Goal: Task Accomplishment & Management: Use online tool/utility

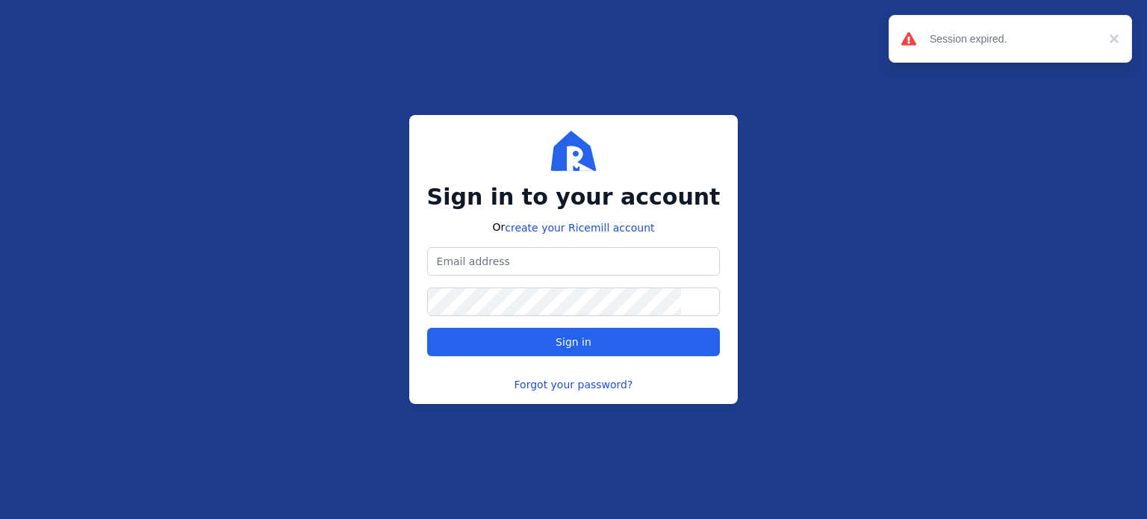
click at [39, 200] on div "Sign in to your account Or create your Ricemill account Sign in Forgot your pas…" at bounding box center [573, 259] width 1147 height 519
type input "[PERSON_NAME][EMAIL_ADDRESS][DOMAIN_NAME]"
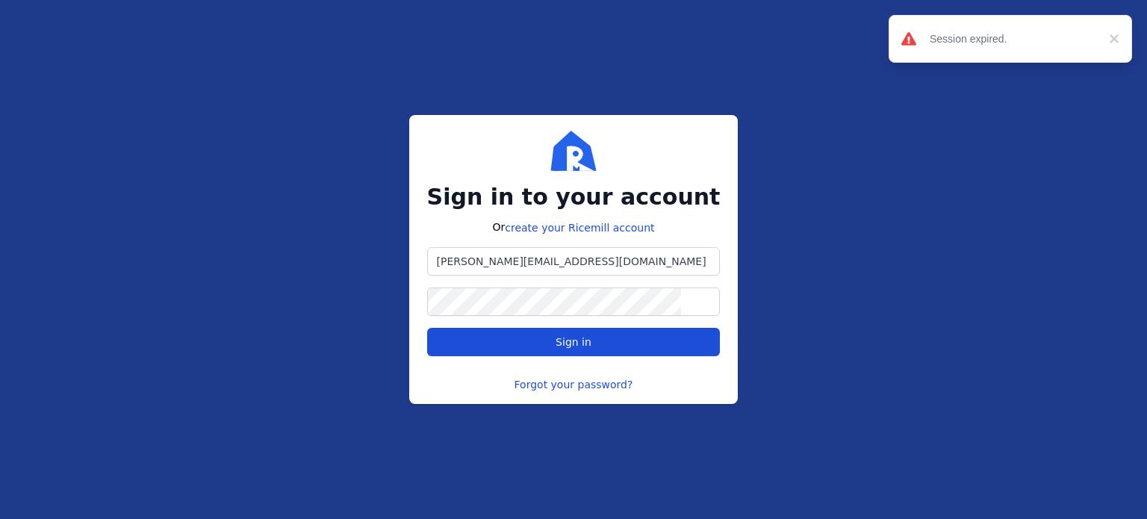
click at [544, 343] on span "Sign in" at bounding box center [574, 342] width 268 height 15
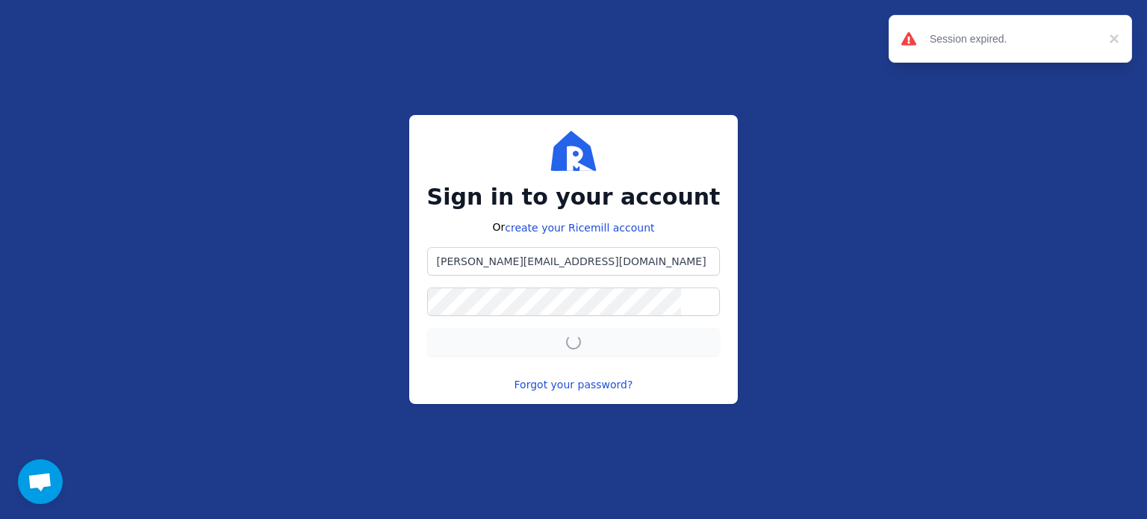
scroll to position [423, 0]
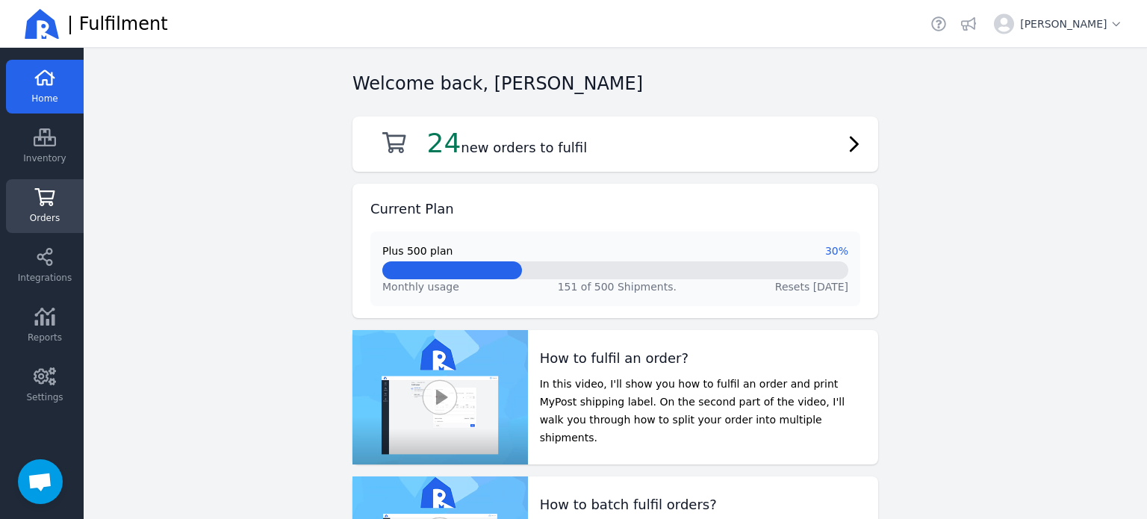
click at [38, 194] on icon at bounding box center [45, 197] width 22 height 18
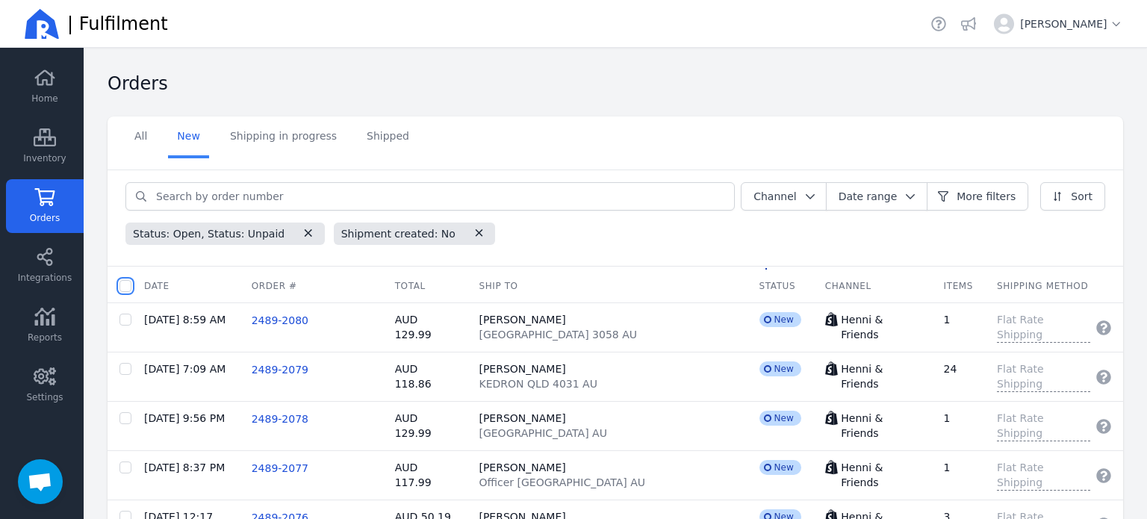
click at [125, 283] on input "checkbox" at bounding box center [125, 286] width 12 height 12
checkbox input "true"
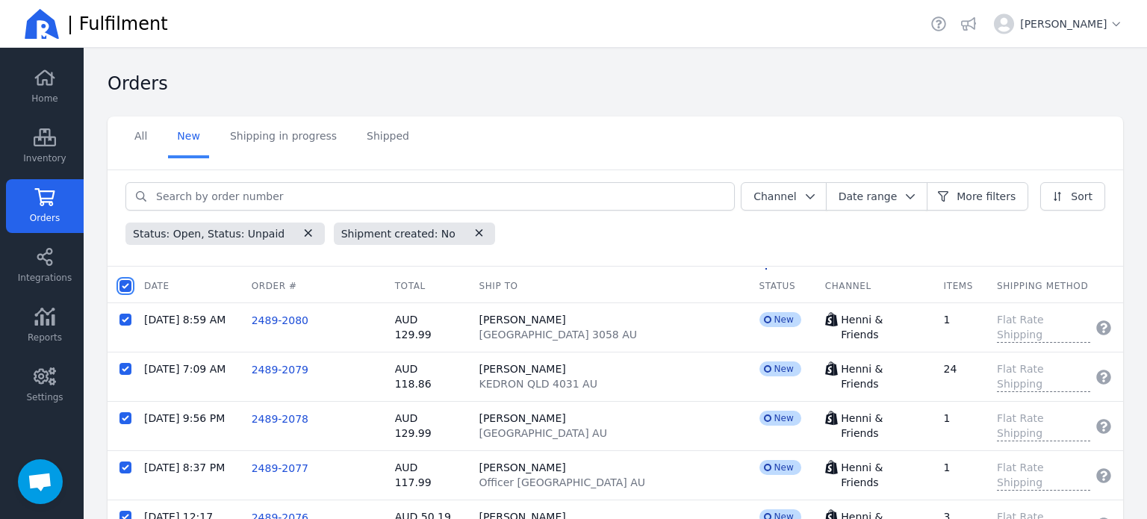
checkbox input "true"
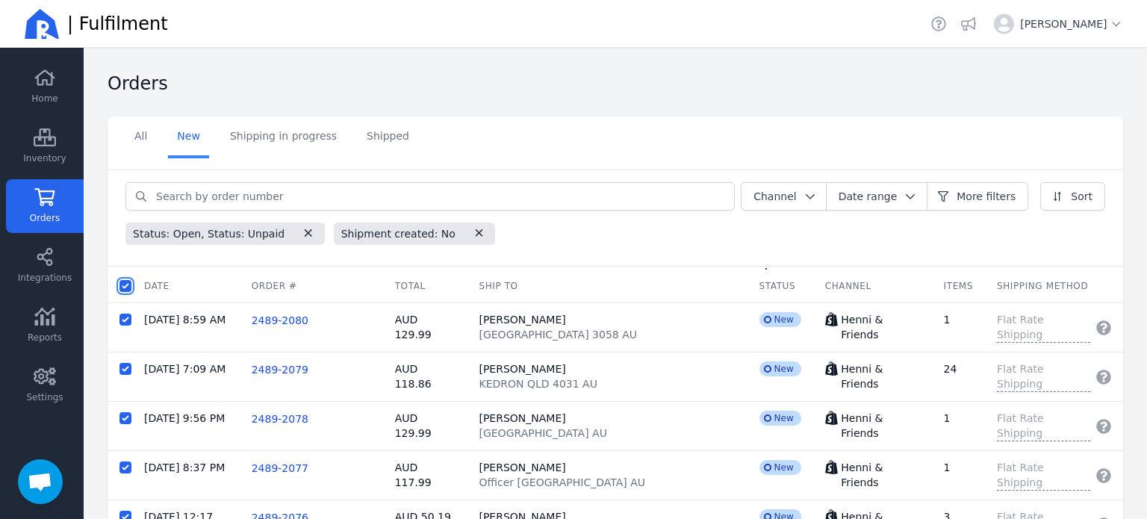
checkbox input "true"
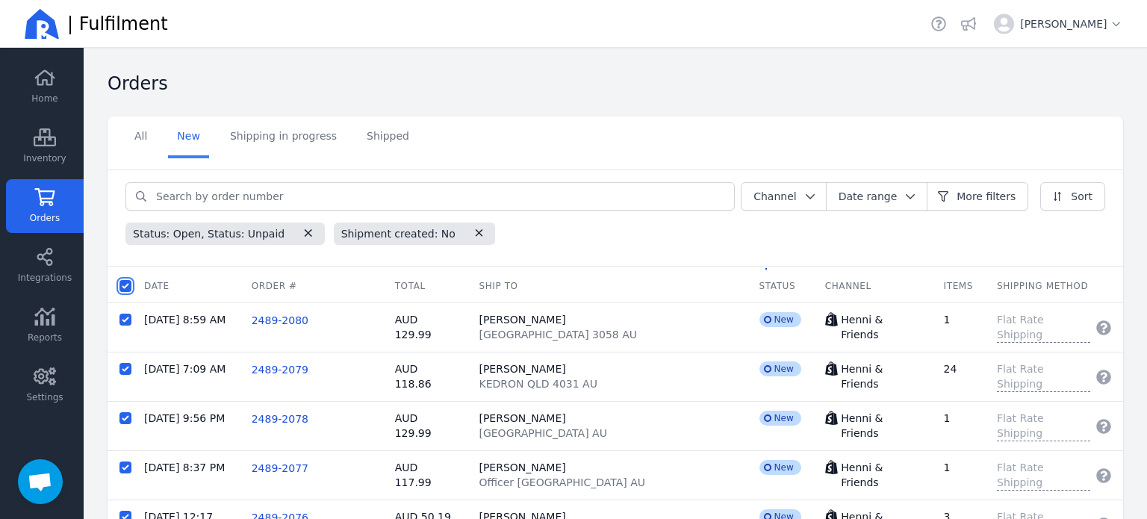
checkbox input "true"
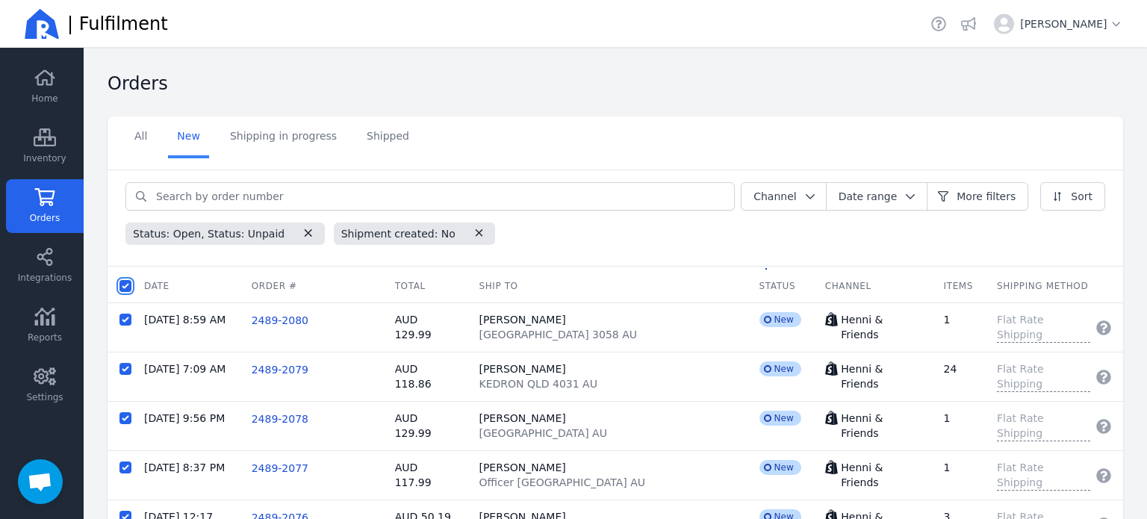
checkbox input "true"
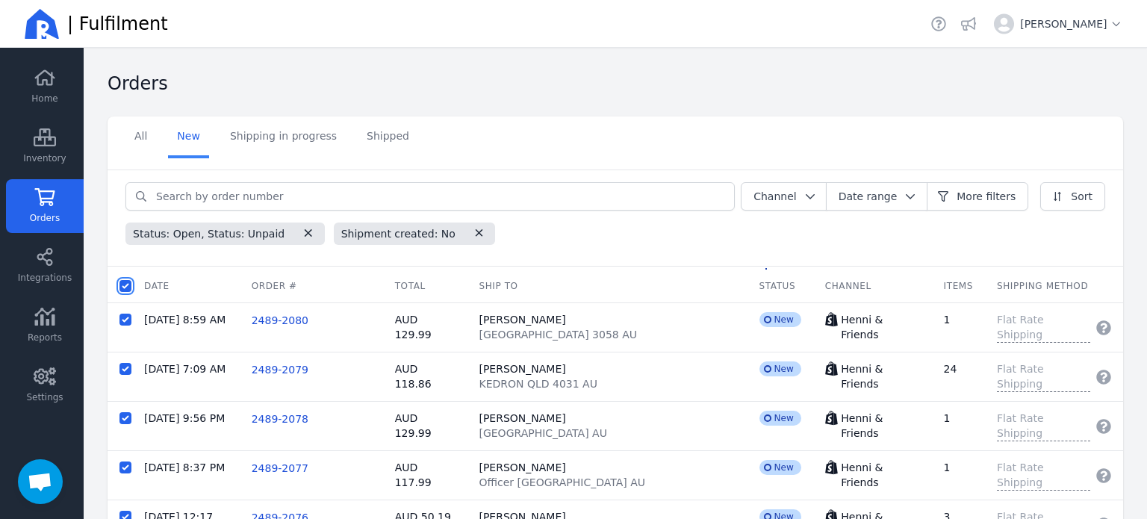
checkbox input "true"
click at [271, 282] on span "Batch fulfil orders" at bounding box center [304, 286] width 93 height 15
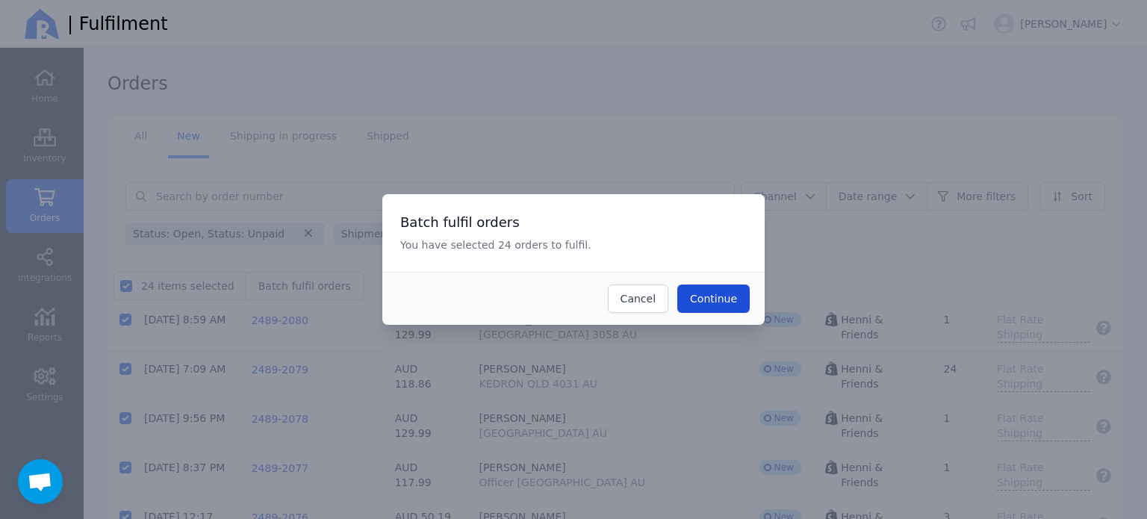
click at [723, 295] on span "Continue" at bounding box center [713, 299] width 47 height 12
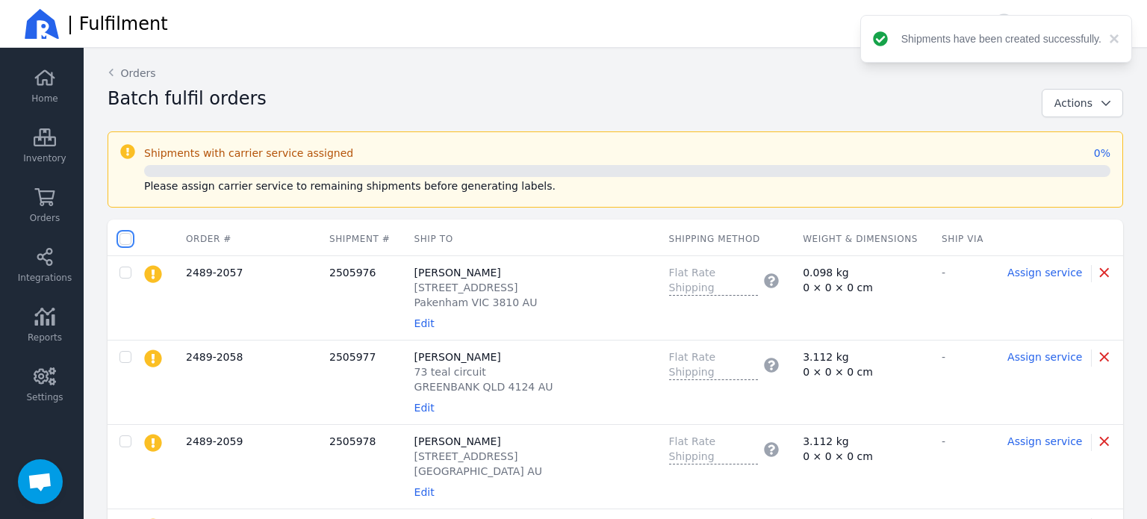
click at [123, 235] on input "checkbox" at bounding box center [125, 239] width 12 height 12
checkbox input "true"
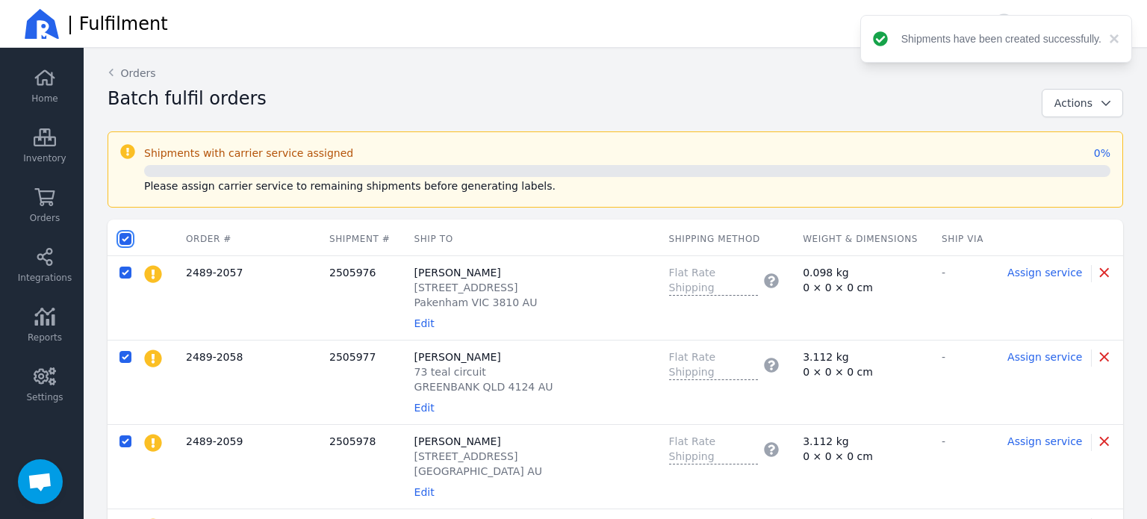
checkbox input "true"
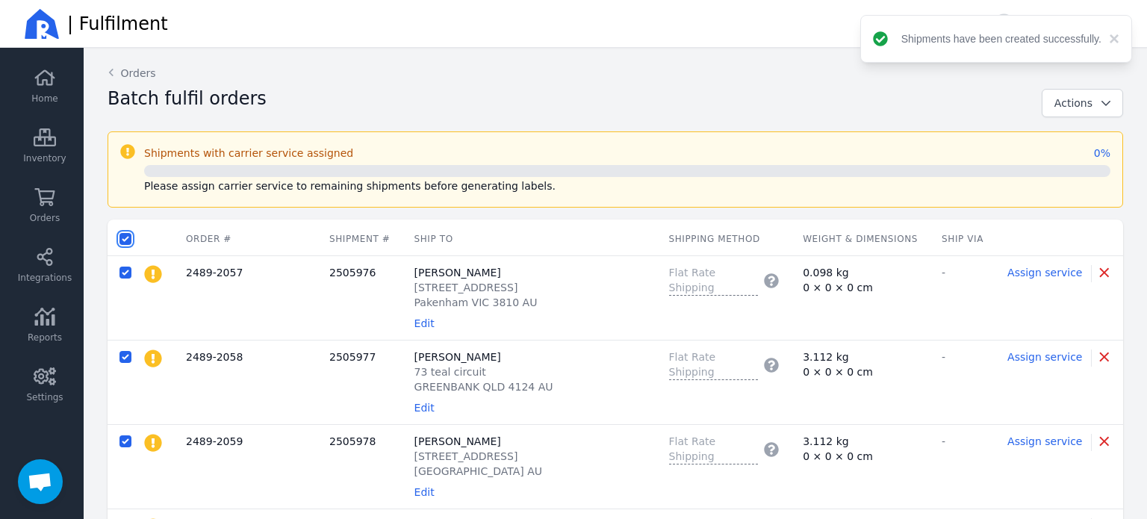
checkbox input "true"
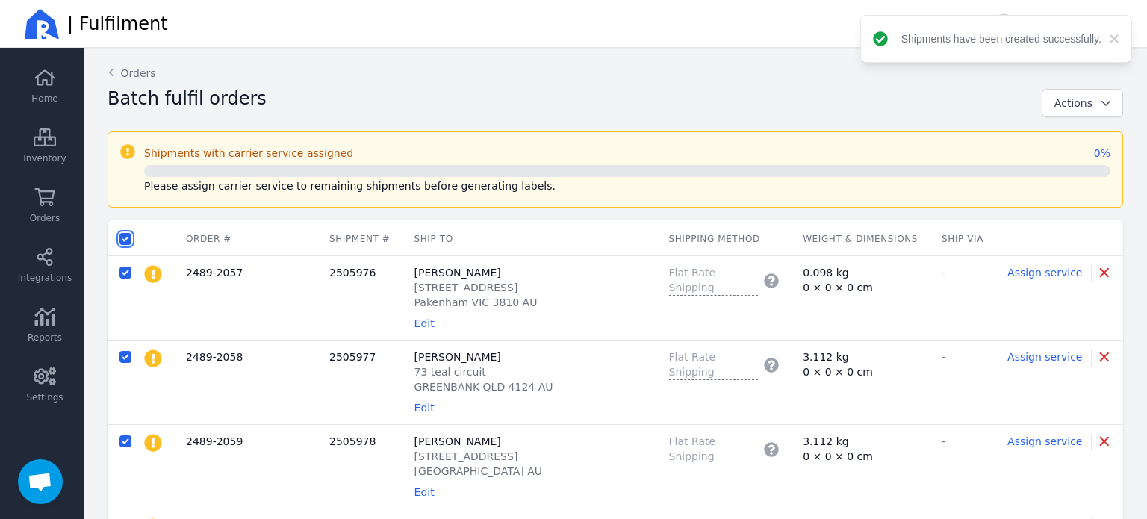
checkbox input "true"
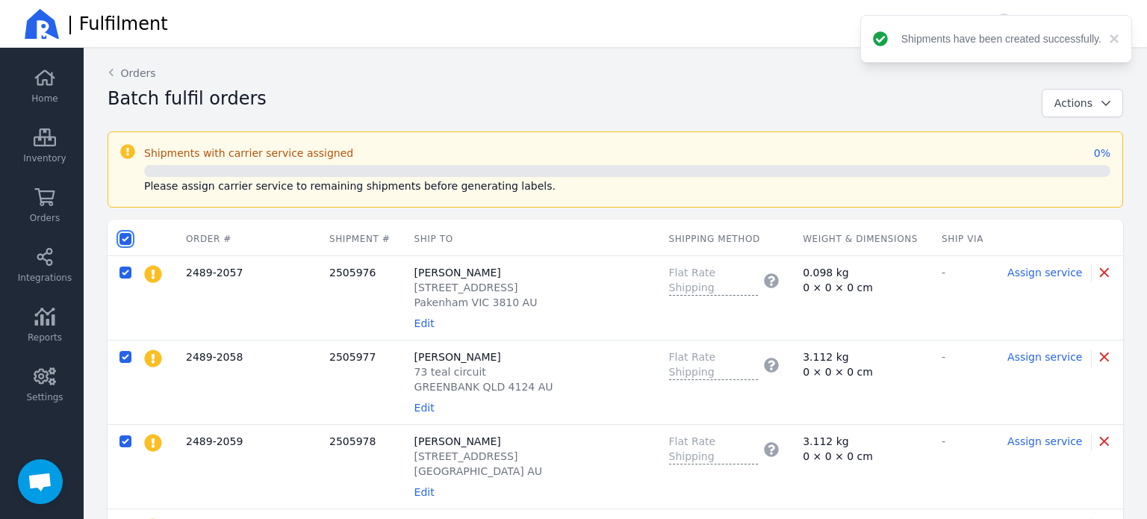
checkbox input "true"
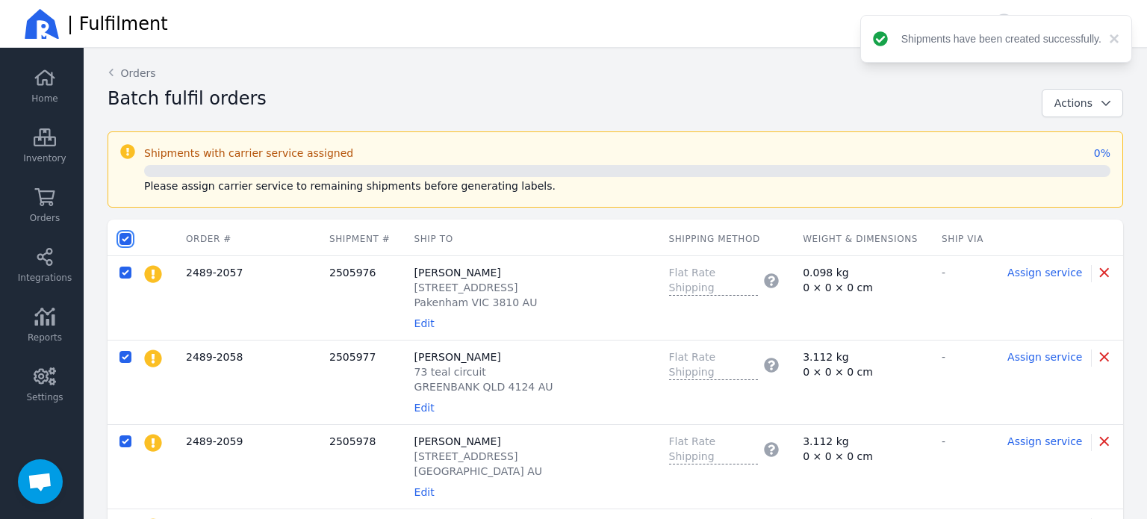
checkbox input "true"
click at [1064, 107] on span "Actions" at bounding box center [1074, 103] width 38 height 12
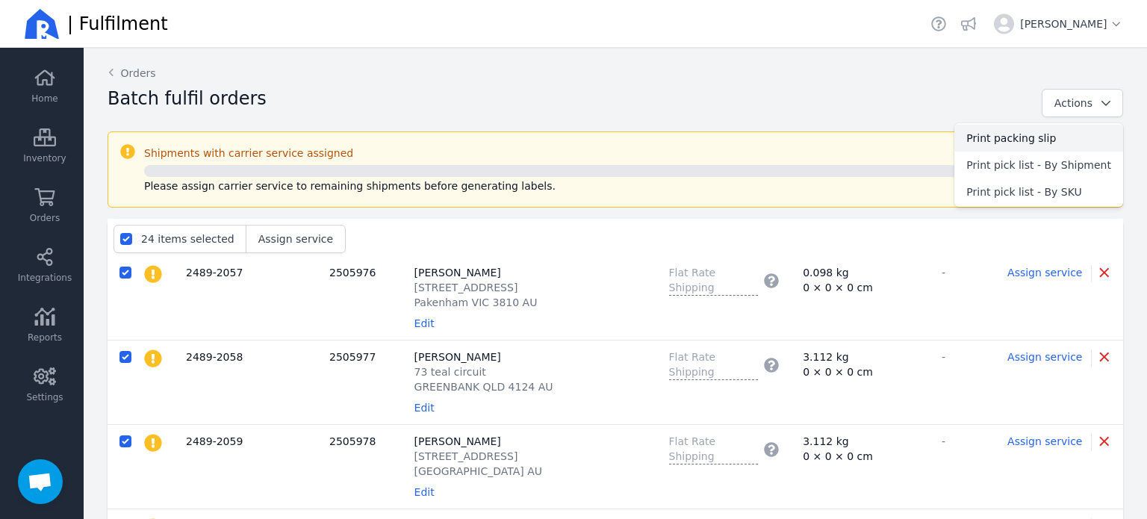
click at [1025, 133] on span "Print packing slip" at bounding box center [1038, 138] width 145 height 15
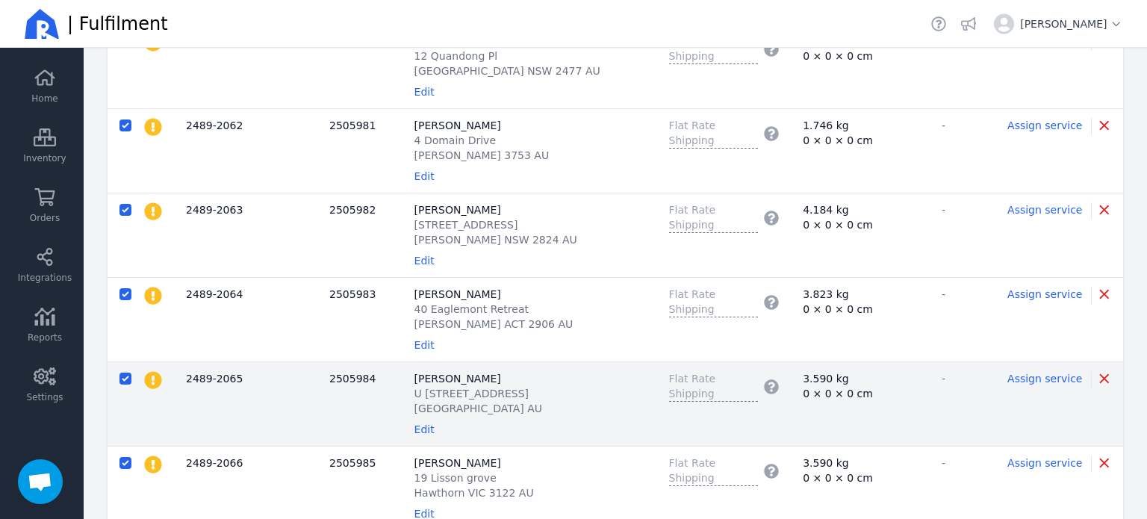
scroll to position [672, 0]
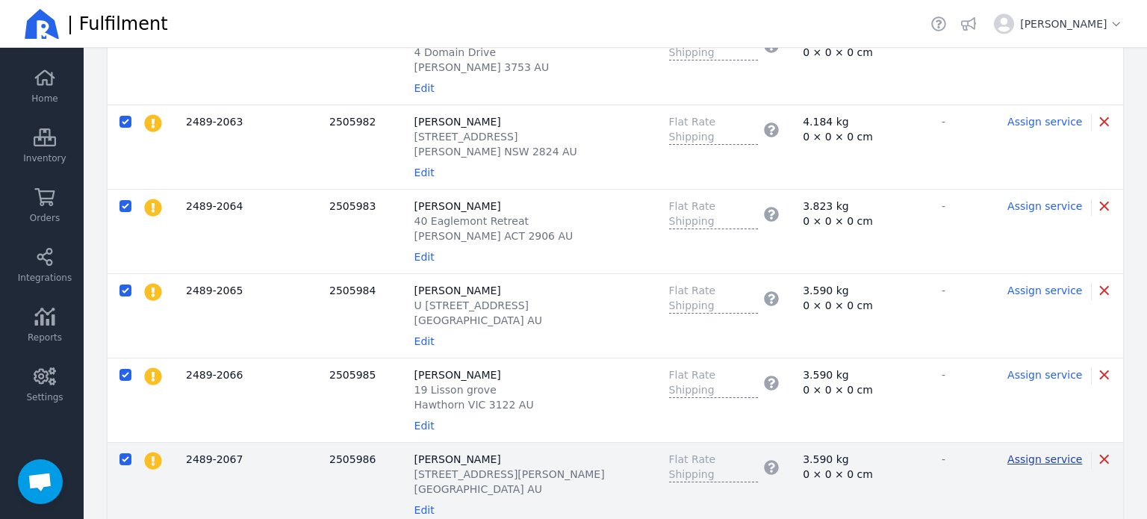
click at [1049, 453] on span "Assign service" at bounding box center [1044, 459] width 75 height 12
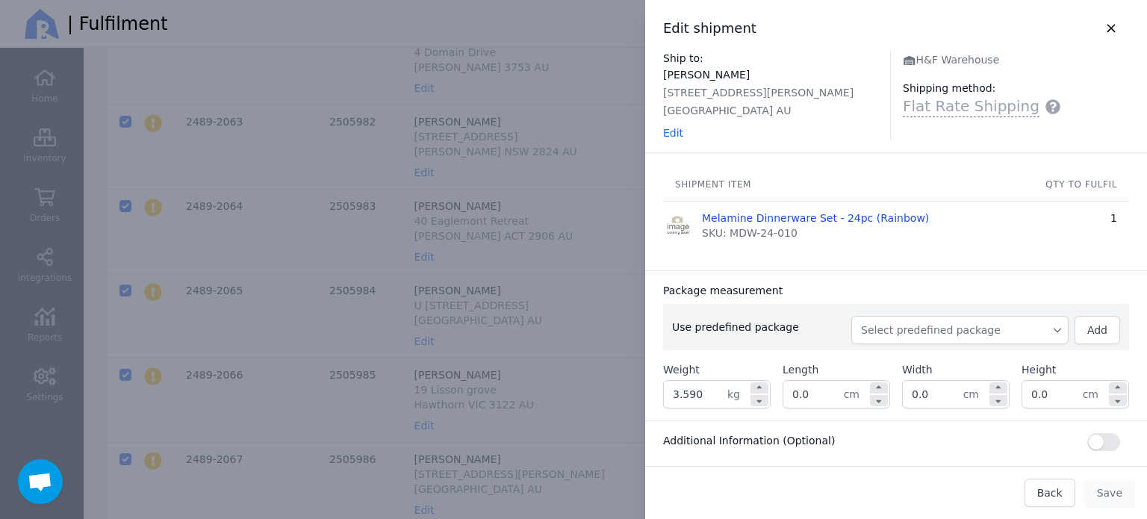
click at [910, 336] on span "Select predefined package" at bounding box center [960, 330] width 198 height 15
click at [898, 364] on span "BX250" at bounding box center [965, 363] width 181 height 15
type input "3.850"
type input "27.0"
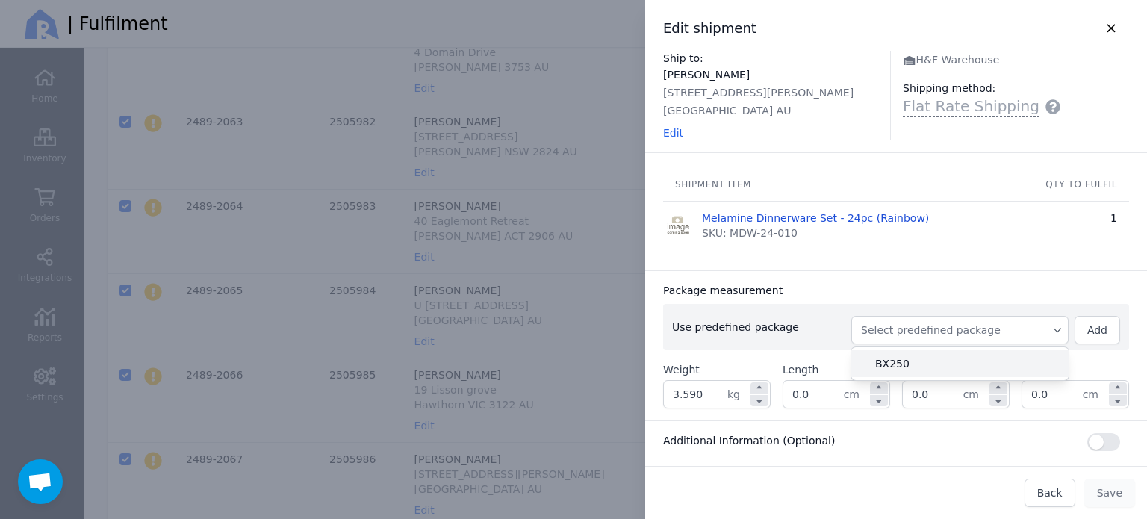
type input "27.0"
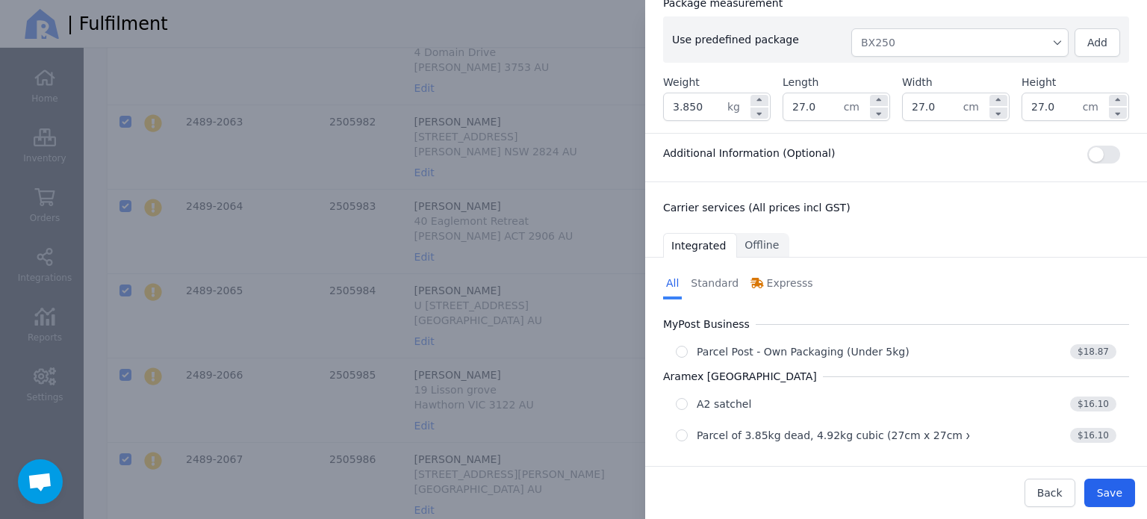
scroll to position [298, 0]
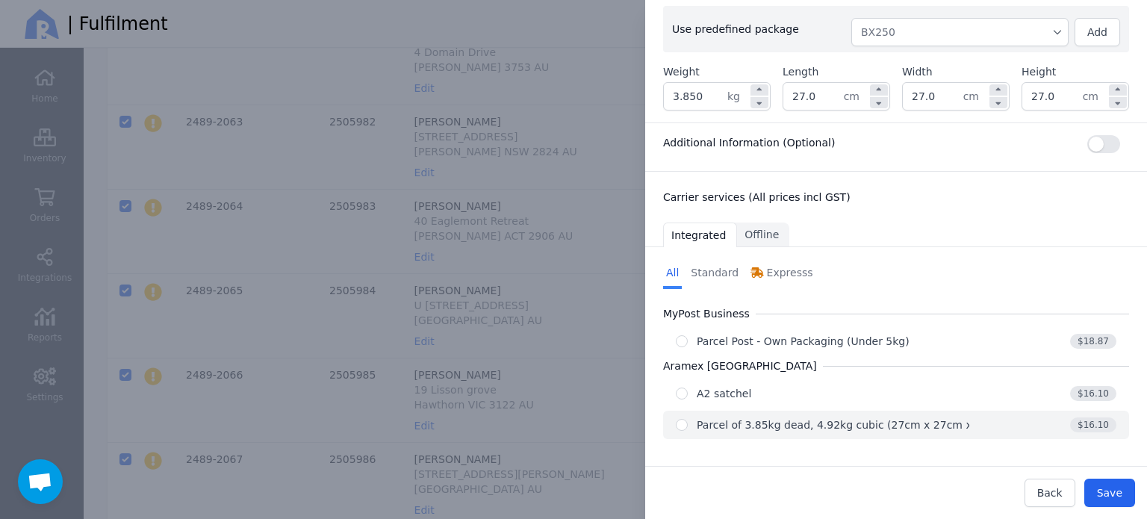
click at [936, 420] on div "Parcel of 3.85kg dead, 4.92kg cubic (27cm x 27cm x 27cm)" at bounding box center [853, 424] width 312 height 15
radio input "true"
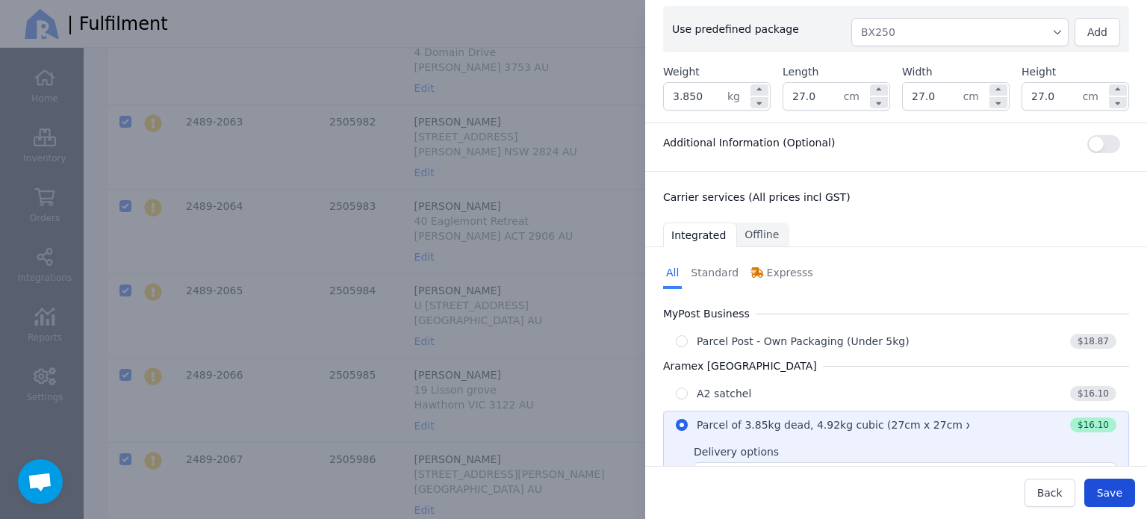
click at [1099, 495] on button "Save" at bounding box center [1109, 493] width 51 height 28
type input "27.0"
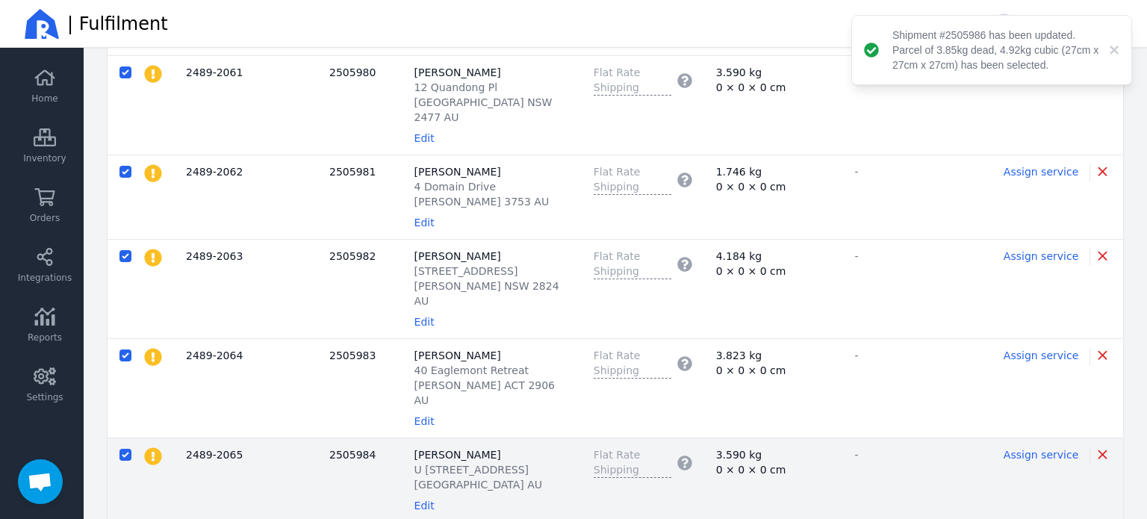
scroll to position [508, 0]
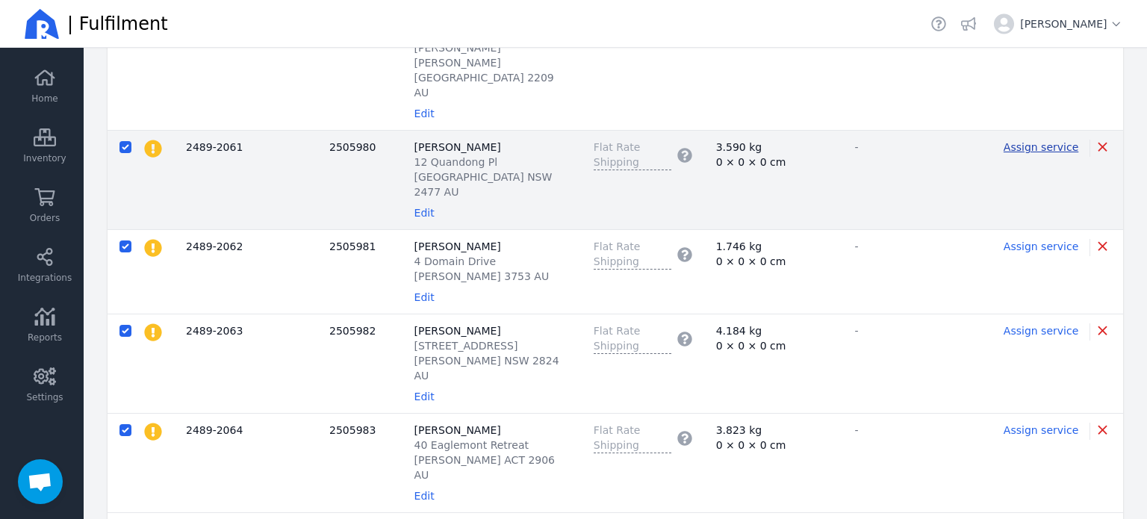
click at [1028, 152] on span "Assign service" at bounding box center [1041, 147] width 75 height 15
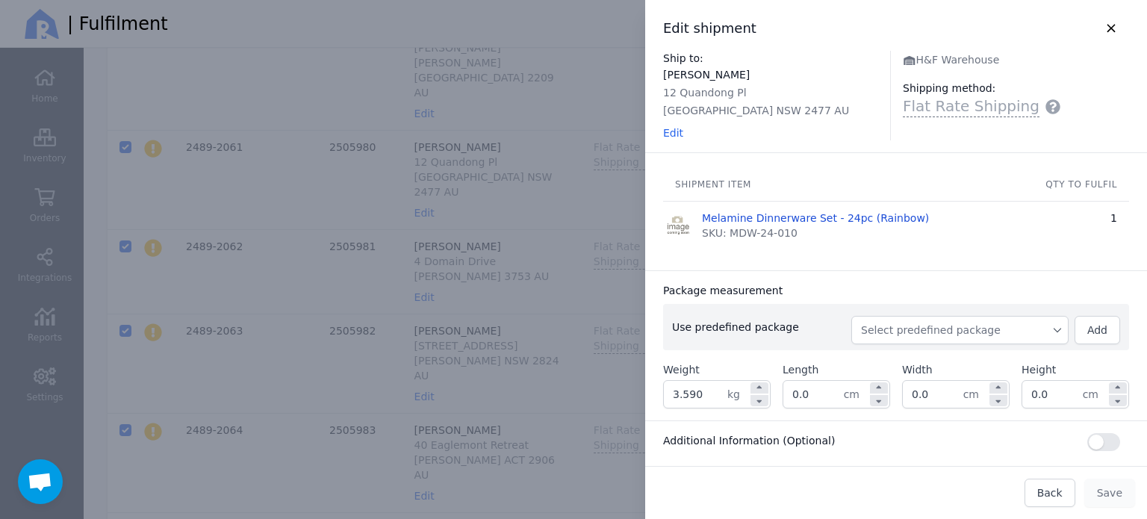
click at [931, 334] on span "Select predefined package" at bounding box center [960, 330] width 198 height 15
click at [902, 356] on span "BX250" at bounding box center [965, 363] width 181 height 15
type input "3.850"
type input "27.0"
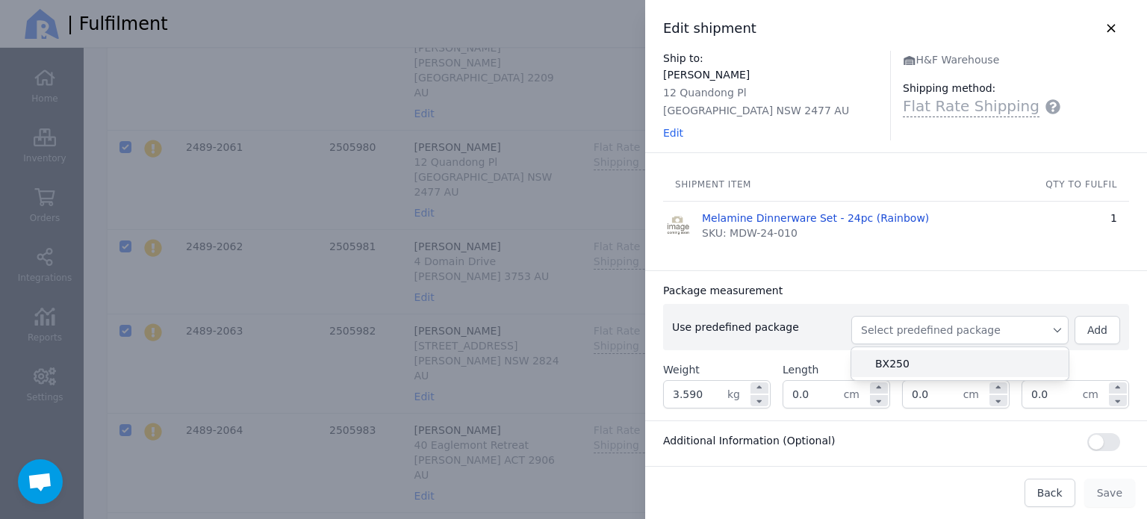
type input "27.0"
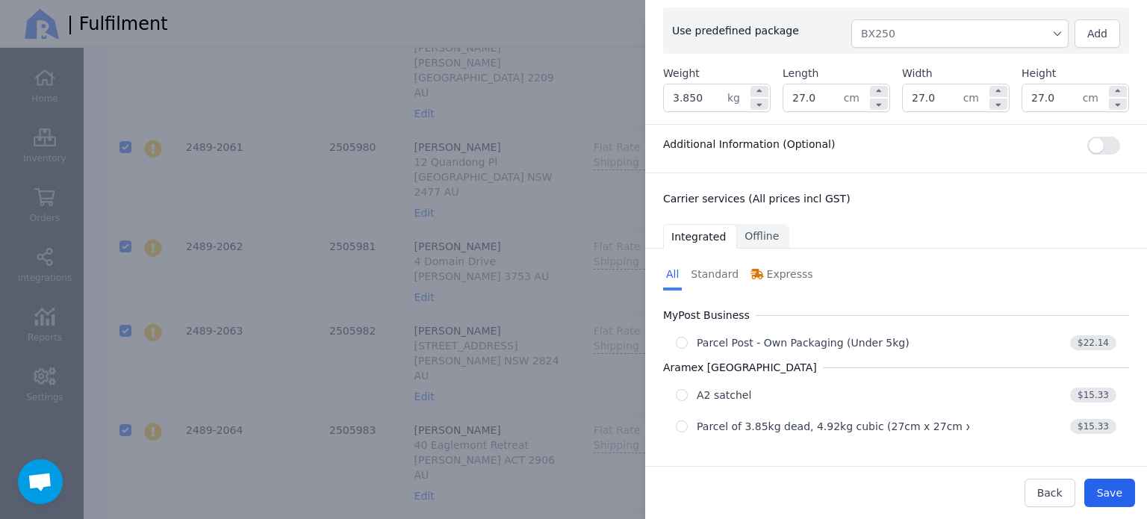
scroll to position [298, 0]
click at [853, 420] on div "Parcel of 3.85kg dead, 4.92kg cubic (27cm x 27cm x 27cm)" at bounding box center [853, 424] width 312 height 15
radio input "true"
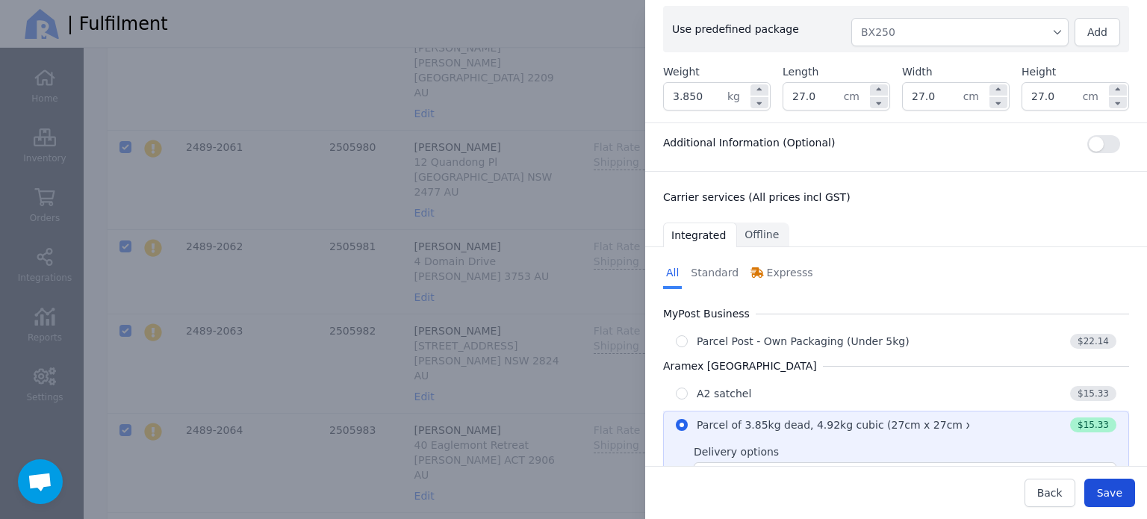
click at [1110, 488] on span "Save" at bounding box center [1109, 493] width 25 height 12
type input "27.0"
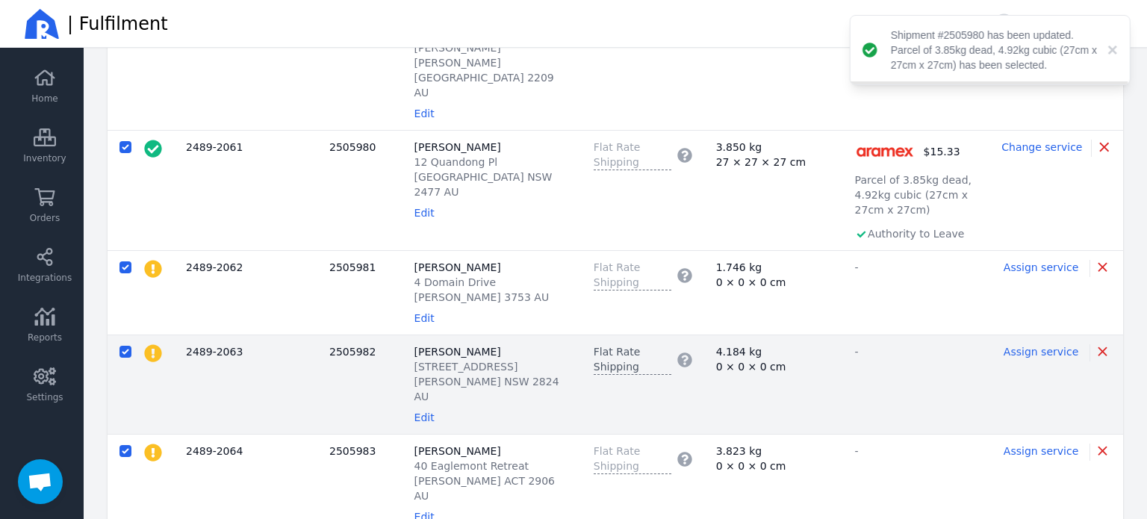
scroll to position [657, 0]
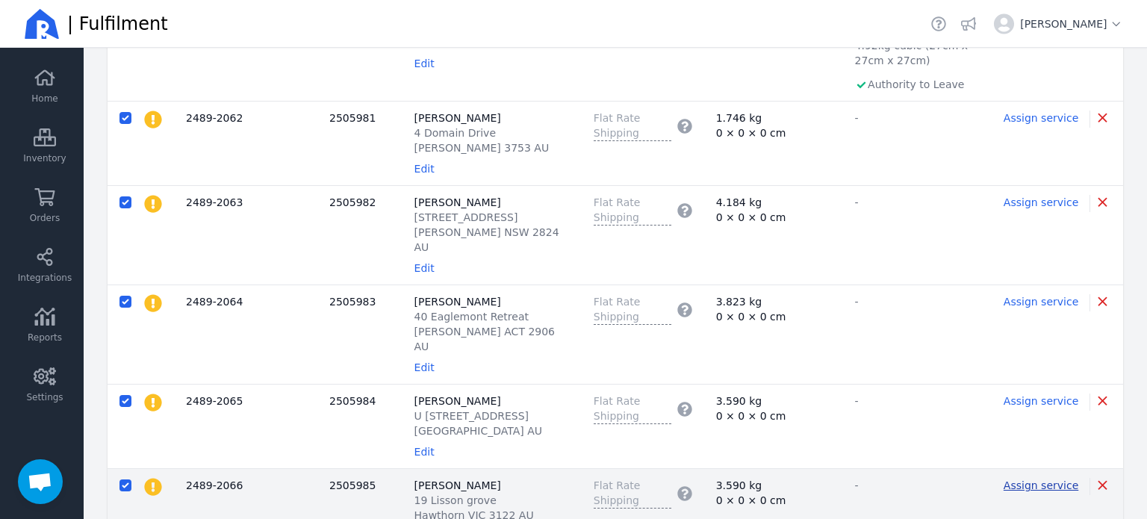
click at [1052, 479] on span "Assign service" at bounding box center [1041, 485] width 75 height 12
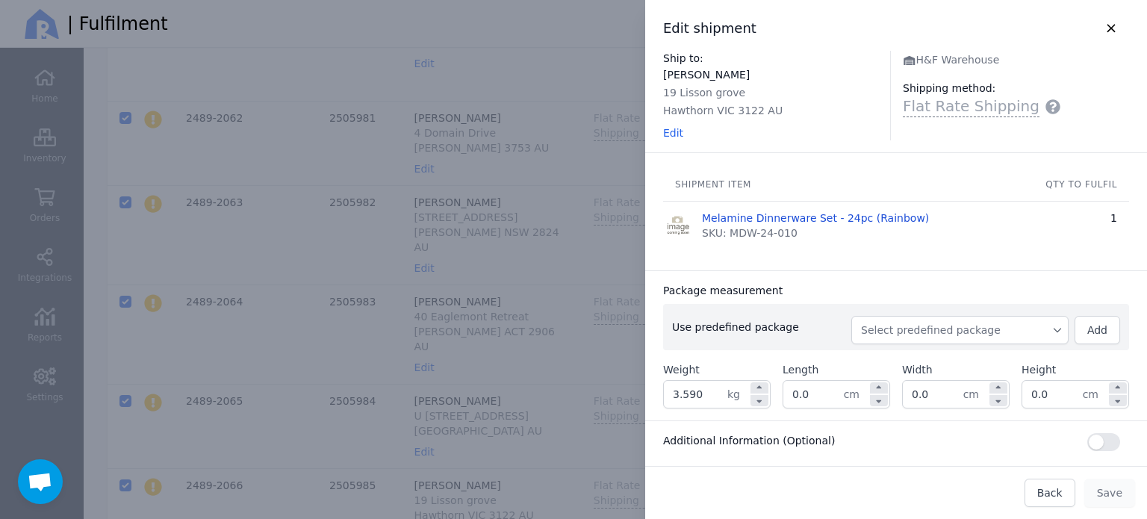
click at [966, 335] on span "Select predefined package" at bounding box center [960, 330] width 198 height 15
click at [943, 362] on span "BX250" at bounding box center [965, 363] width 181 height 15
type input "3.850"
type input "27.0"
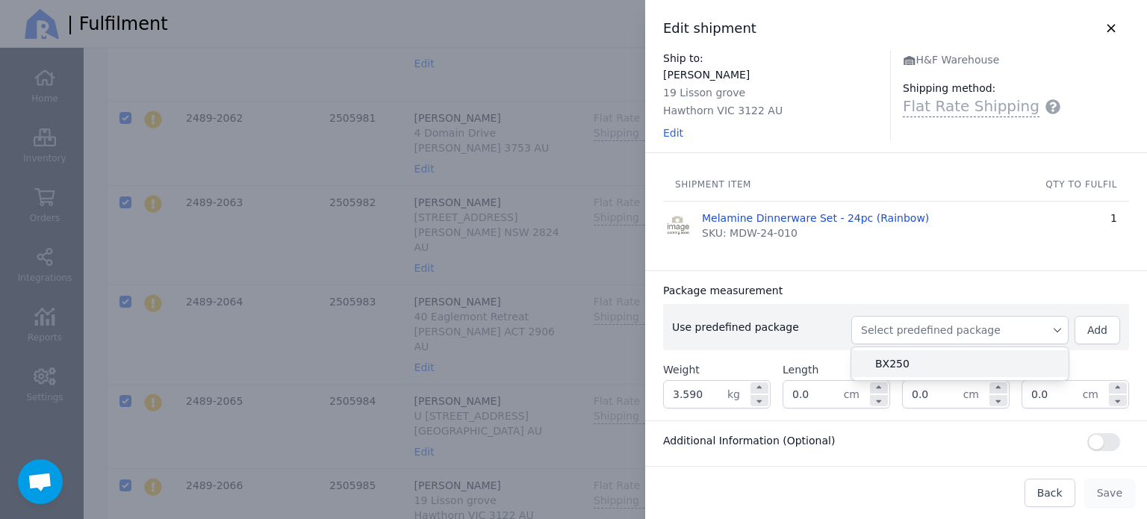
type input "27.0"
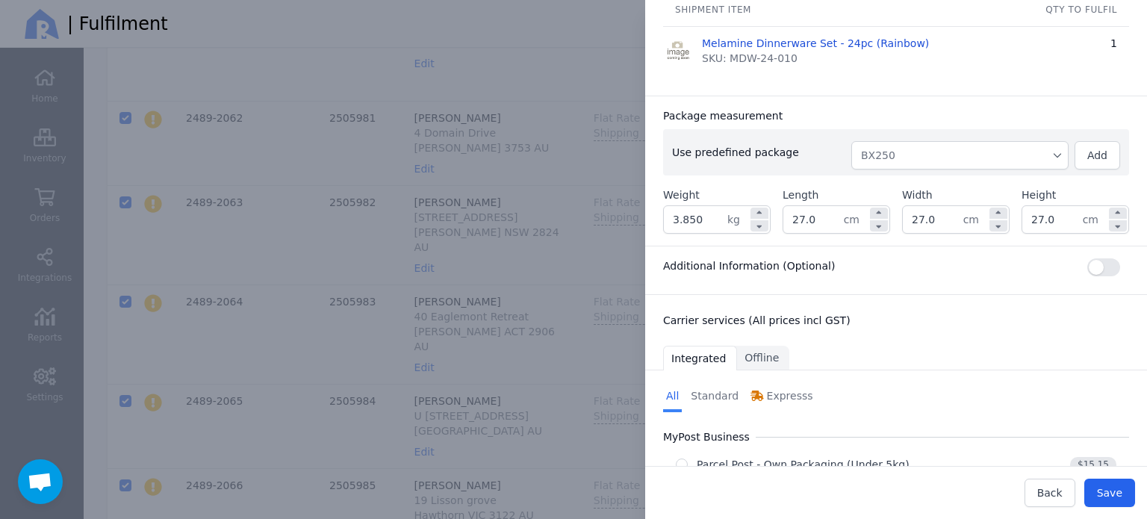
scroll to position [298, 0]
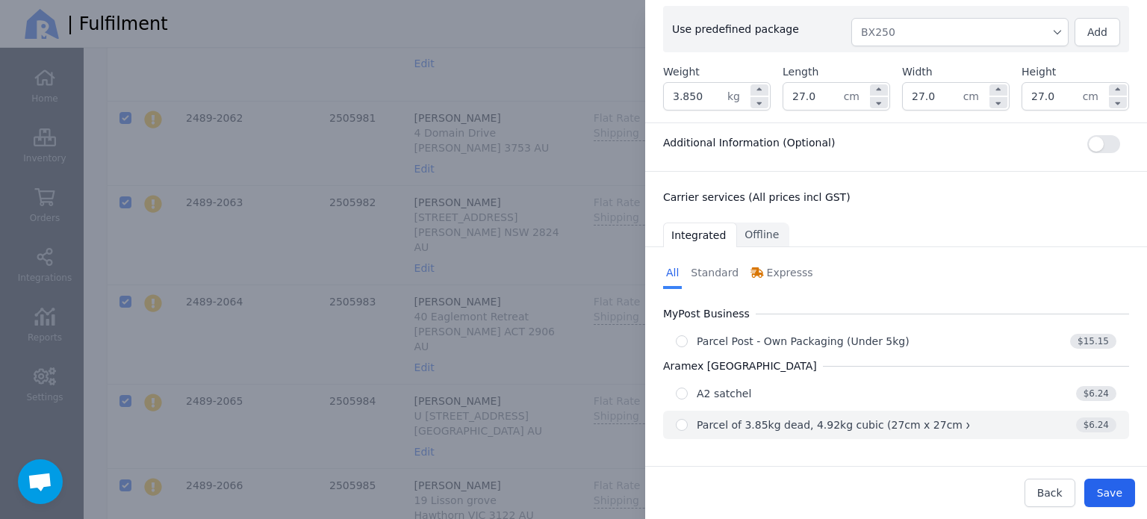
click at [827, 419] on div "Parcel of 3.85kg dead, 4.92kg cubic (27cm x 27cm x 27cm)" at bounding box center [853, 424] width 312 height 15
radio input "true"
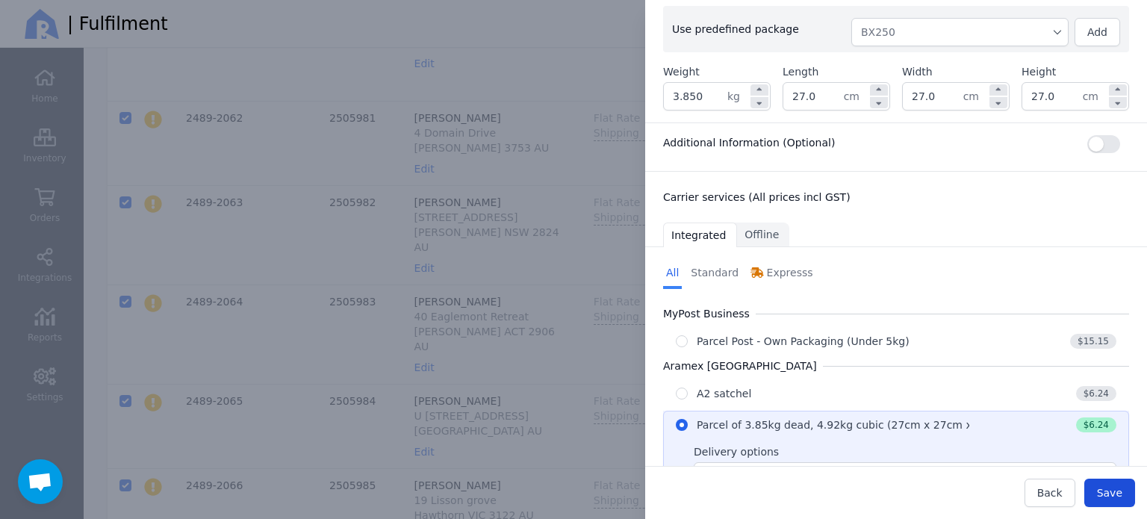
click at [1120, 487] on span "Save" at bounding box center [1109, 493] width 25 height 12
type input "27.0"
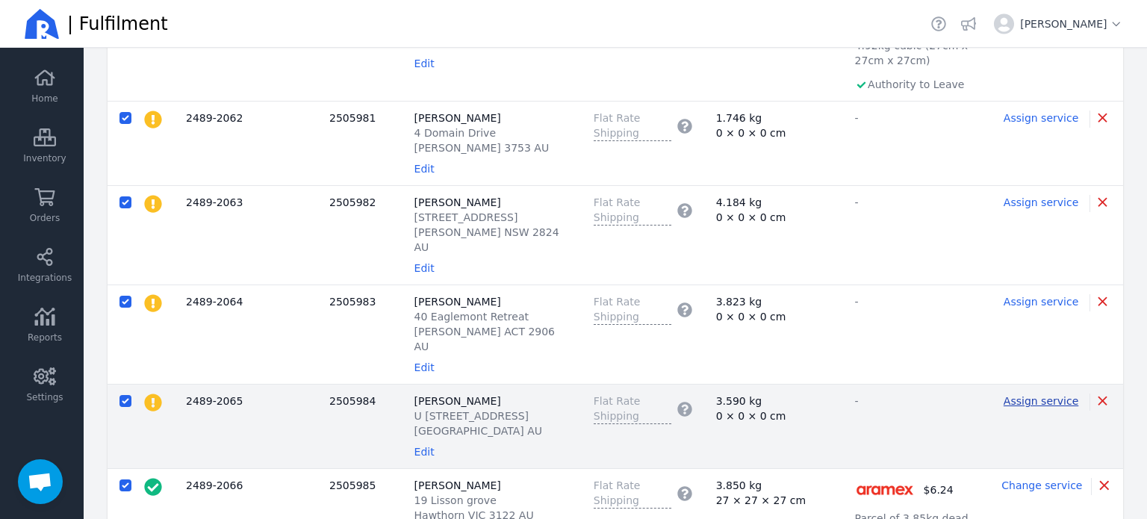
click at [1037, 395] on span "Assign service" at bounding box center [1041, 401] width 75 height 12
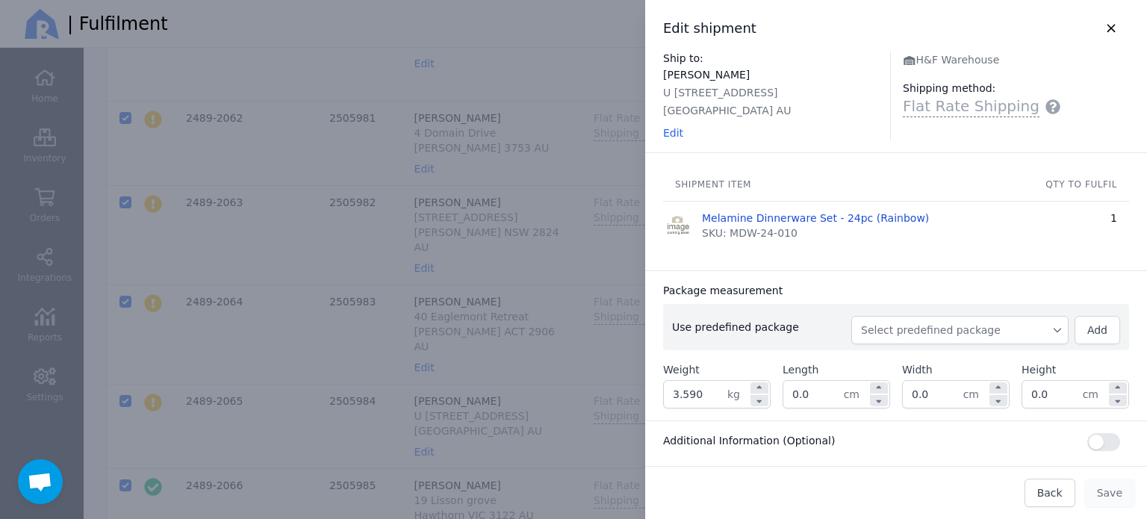
click at [954, 319] on button "Select predefined package" at bounding box center [959, 330] width 217 height 28
click at [877, 359] on span "BX250" at bounding box center [965, 363] width 181 height 15
type input "3.850"
type input "27.0"
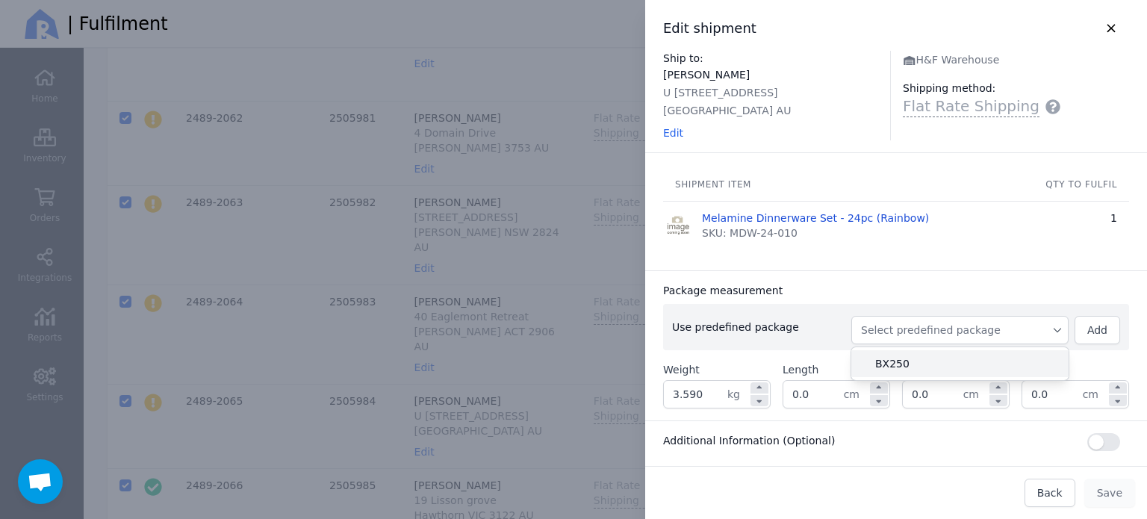
type input "27.0"
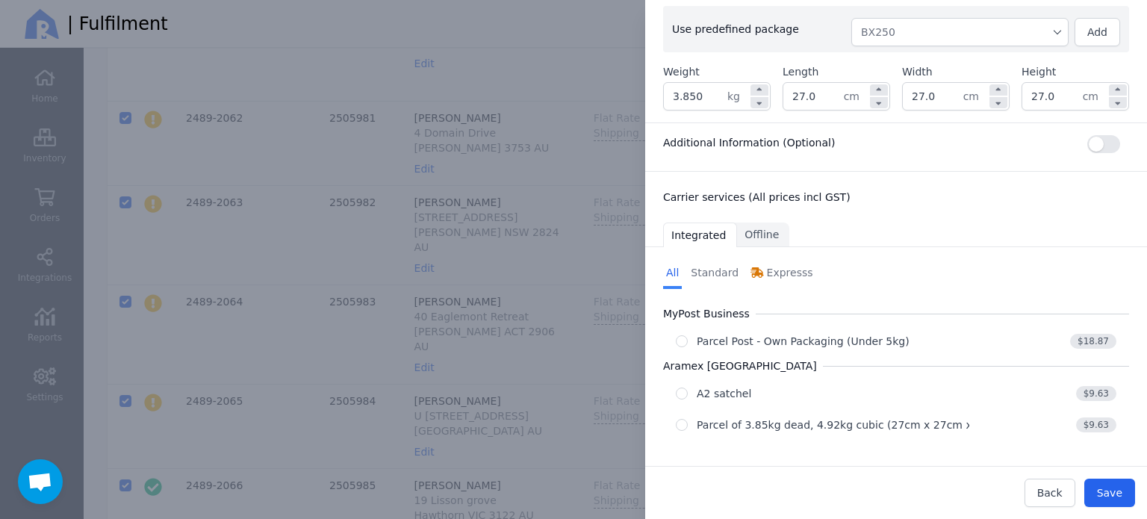
click at [904, 414] on button "Parcel of 3.85kg dead, 4.92kg cubic (27cm x 27cm x 27cm) $9.63" at bounding box center [896, 425] width 466 height 28
radio input "true"
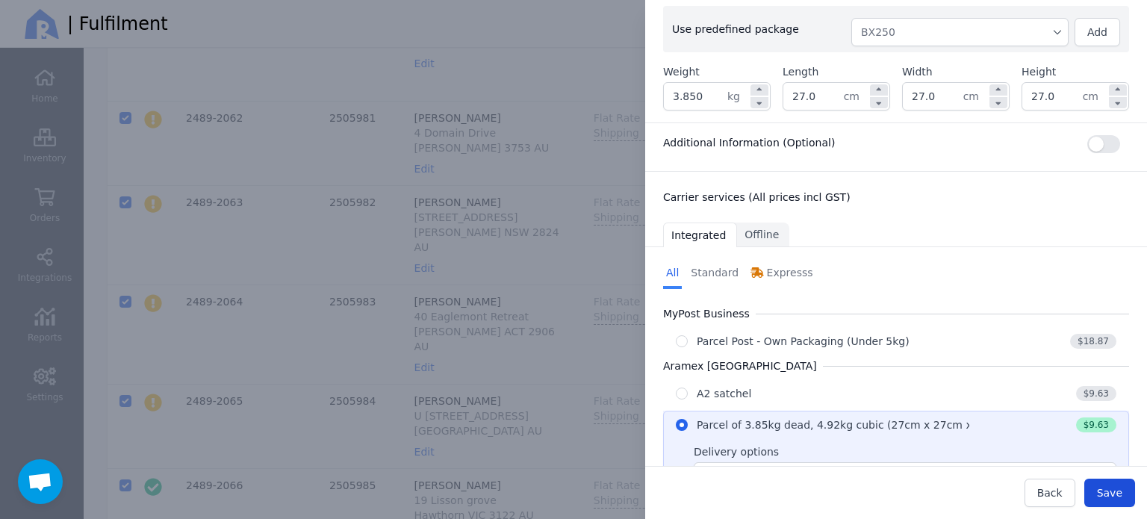
click at [1110, 487] on span "Save" at bounding box center [1109, 493] width 25 height 12
type input "27.0"
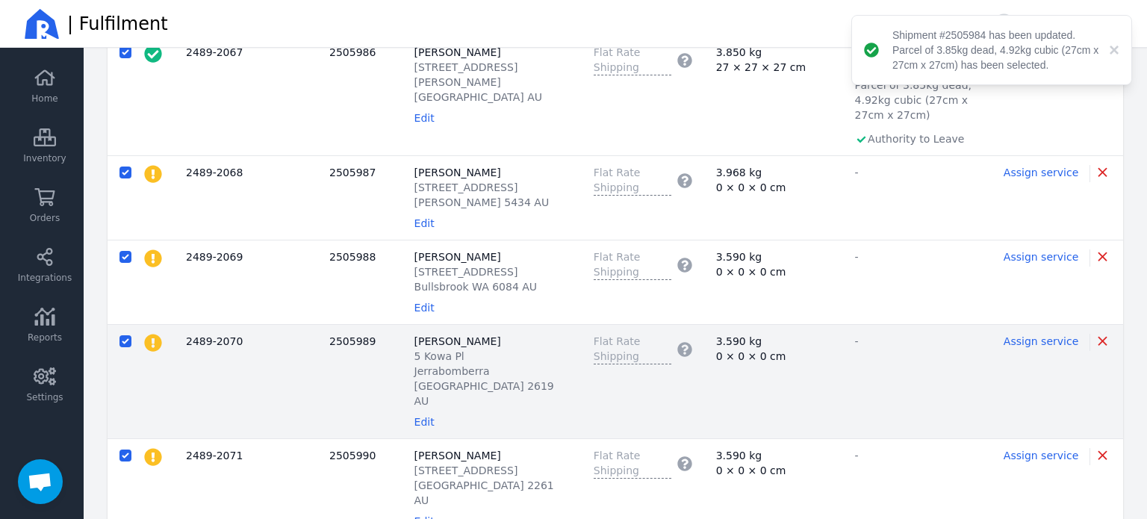
scroll to position [1255, 0]
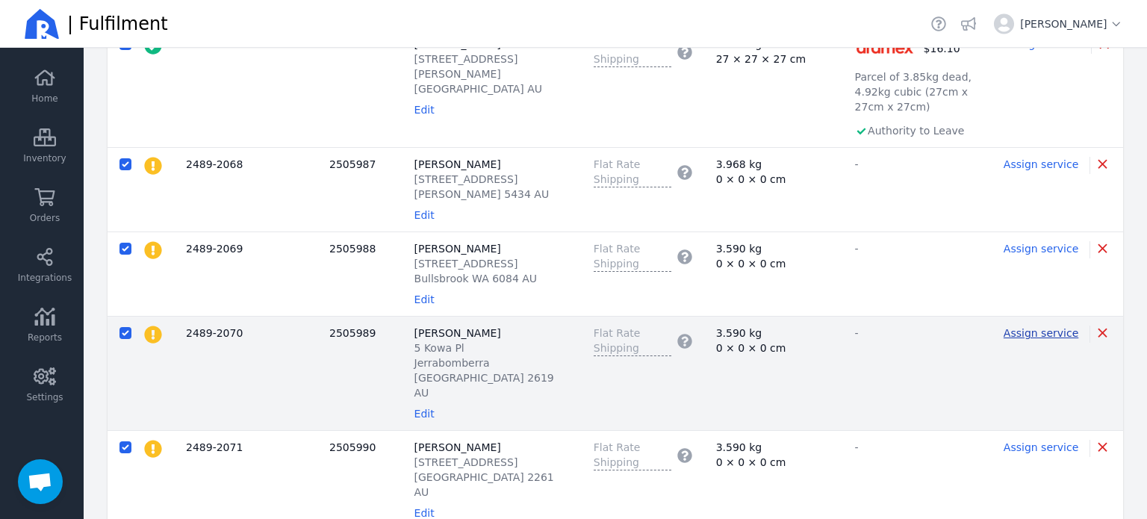
click at [1020, 327] on span "Assign service" at bounding box center [1041, 333] width 75 height 12
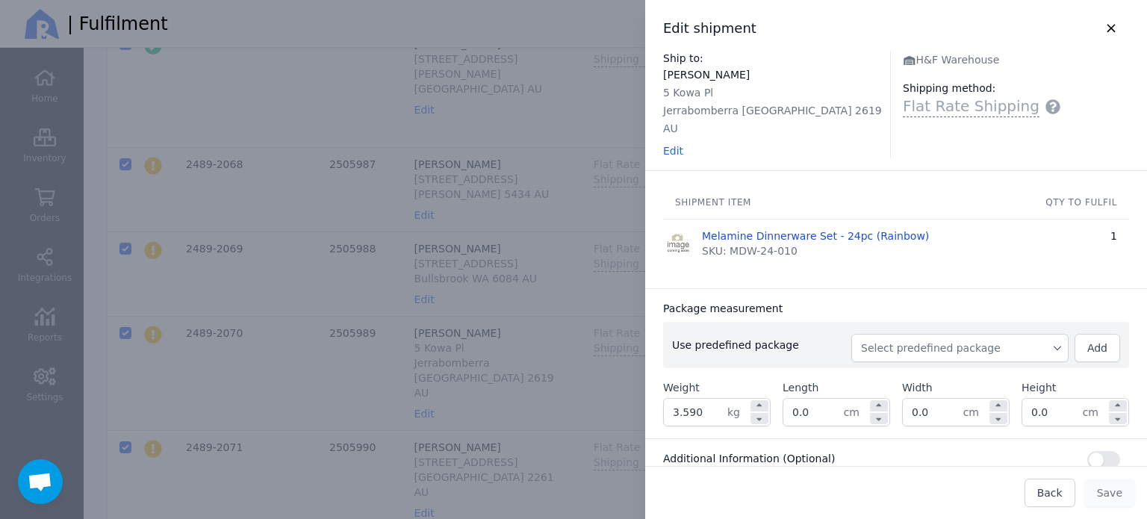
click at [926, 341] on span "Select predefined package" at bounding box center [960, 348] width 198 height 15
click at [889, 368] on li "BX250" at bounding box center [959, 381] width 217 height 27
type input "3.850"
type input "27.0"
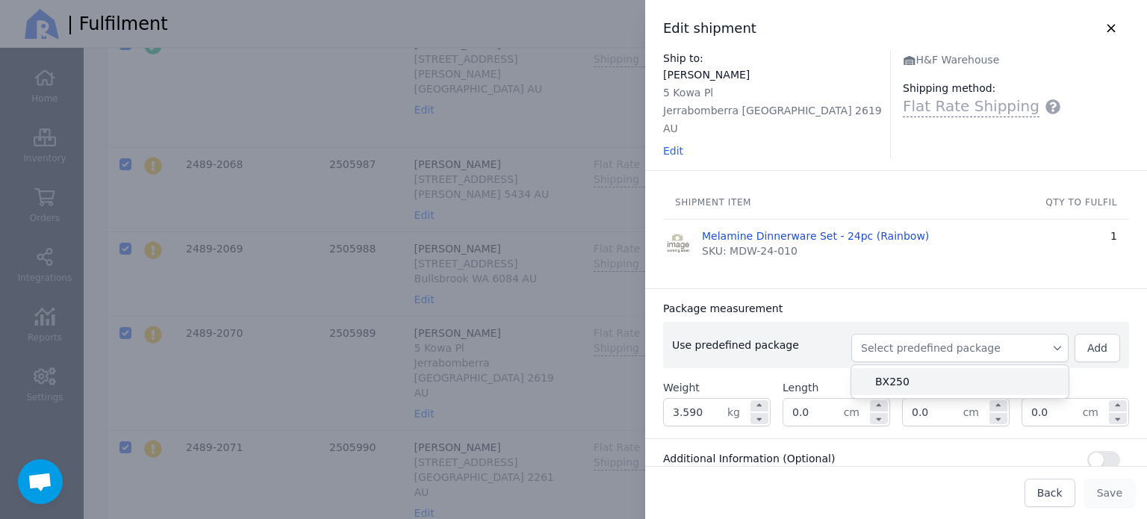
type input "27.0"
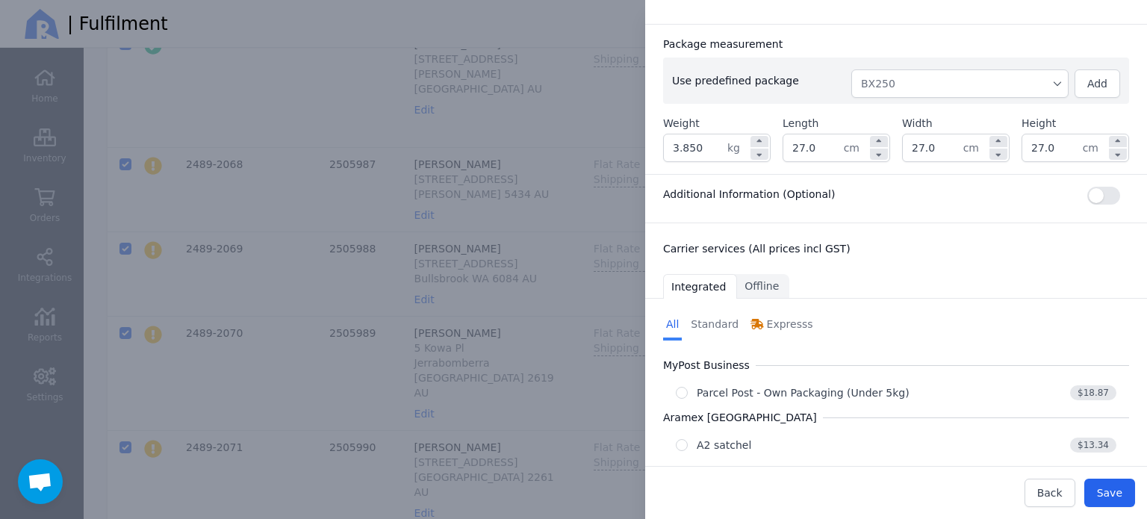
scroll to position [298, 0]
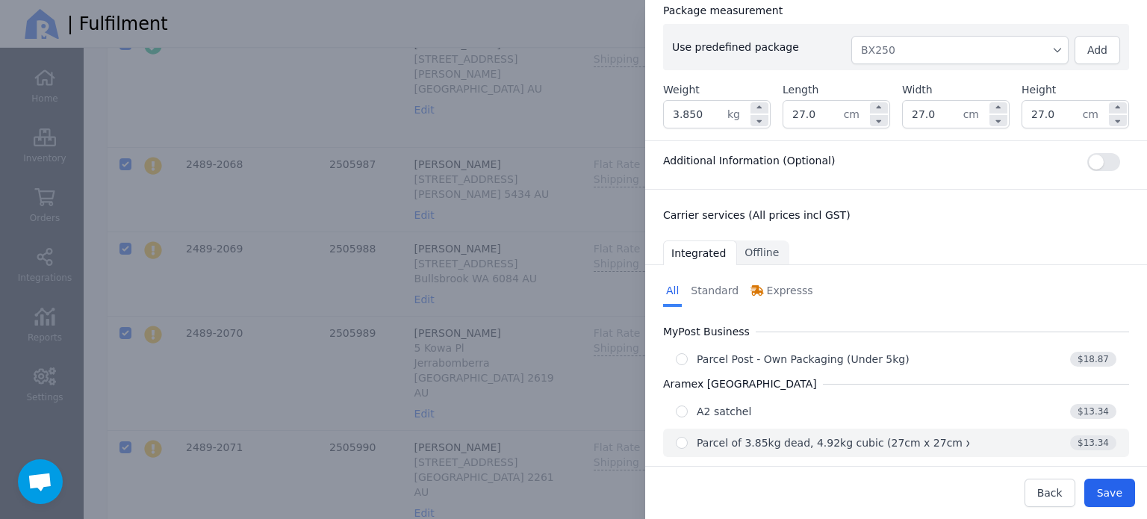
click at [899, 435] on div "Parcel of 3.85kg dead, 4.92kg cubic (27cm x 27cm x 27cm)" at bounding box center [853, 442] width 312 height 15
radio input "true"
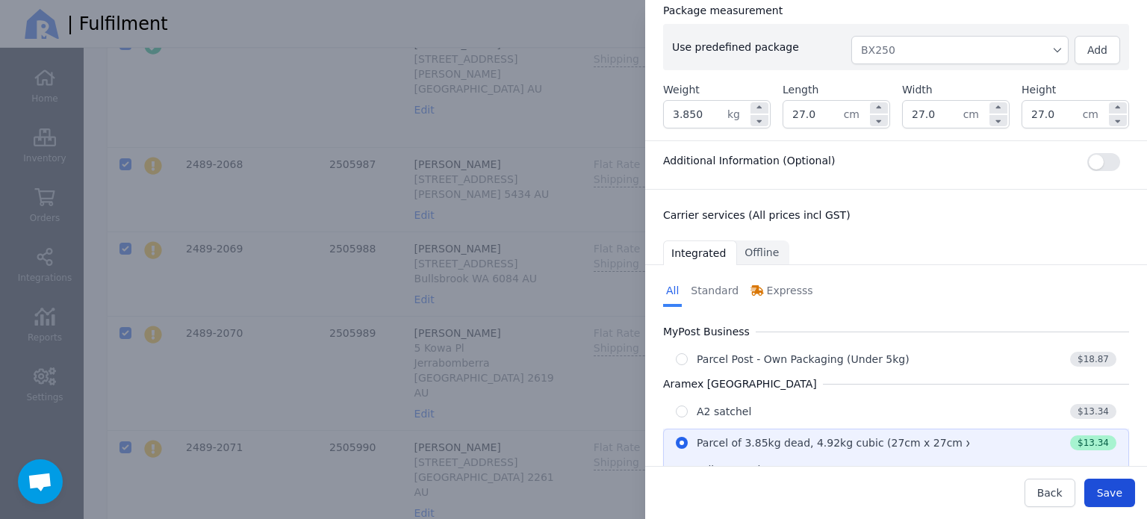
click at [1103, 489] on span "Save" at bounding box center [1109, 493] width 25 height 12
type input "27.0"
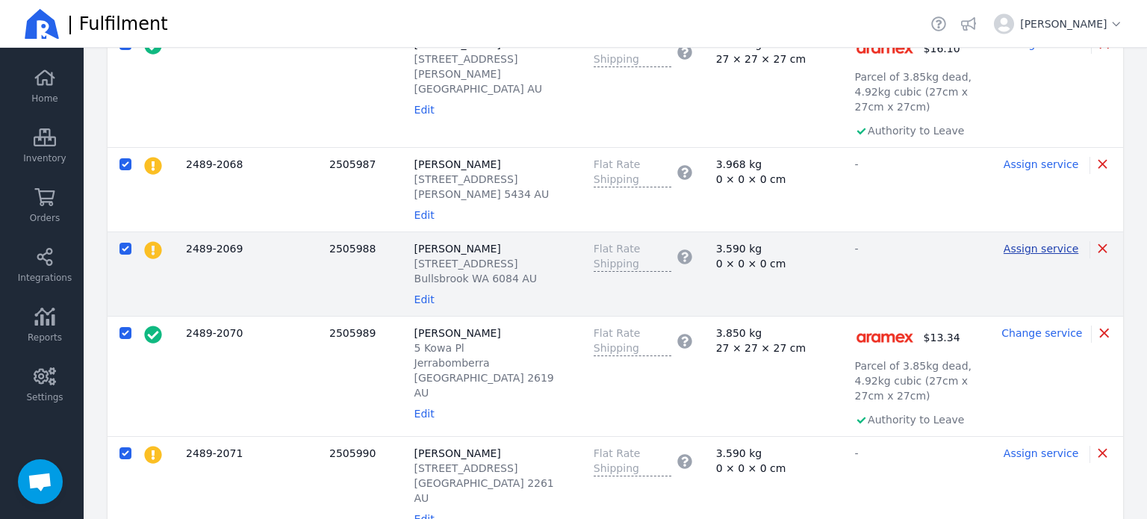
click at [1042, 243] on span "Assign service" at bounding box center [1041, 249] width 75 height 12
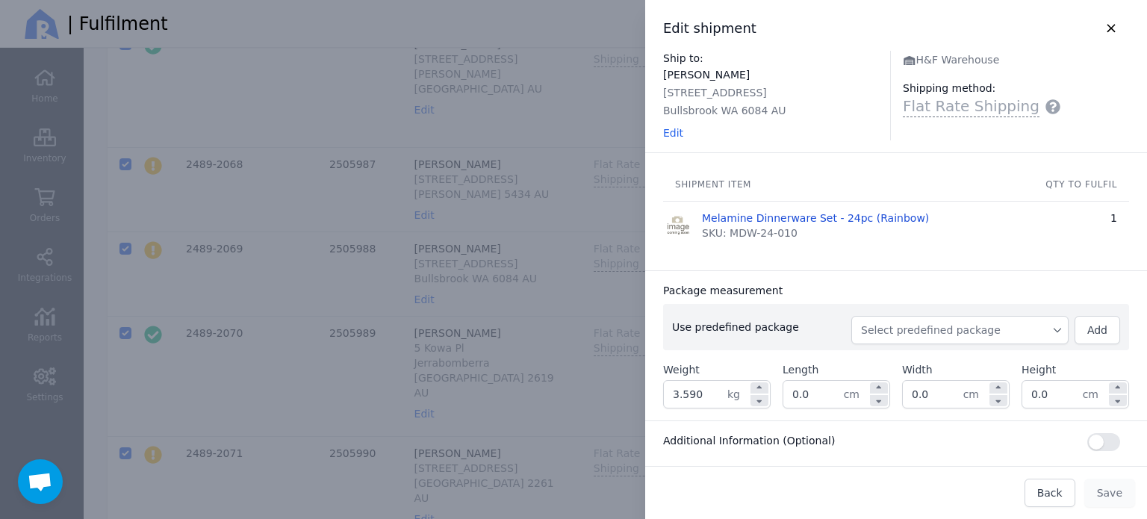
click at [1002, 340] on button "Select predefined package" at bounding box center [959, 330] width 217 height 28
click at [940, 370] on span "BX250" at bounding box center [965, 363] width 181 height 15
type input "3.850"
type input "27.0"
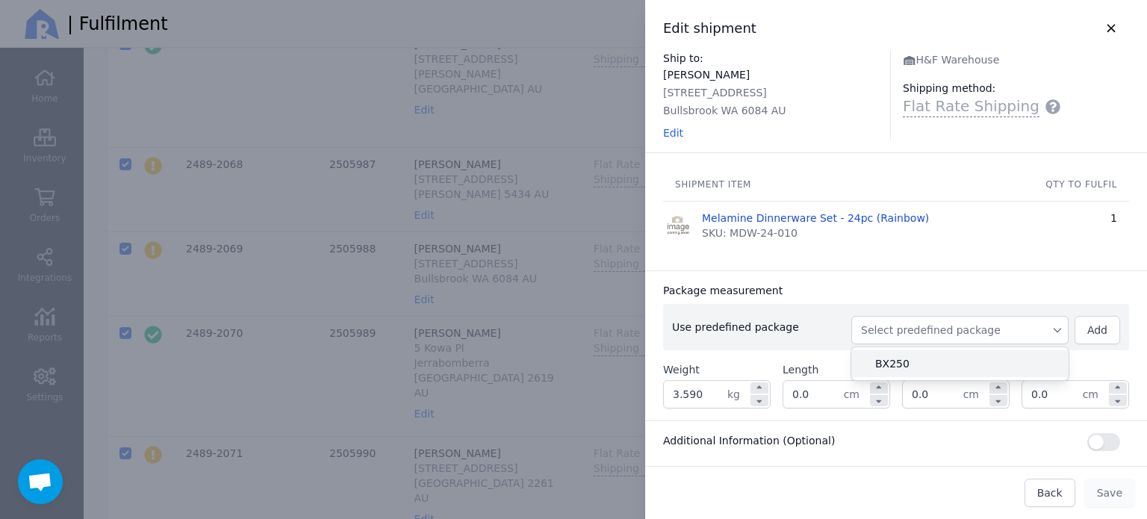
type input "27.0"
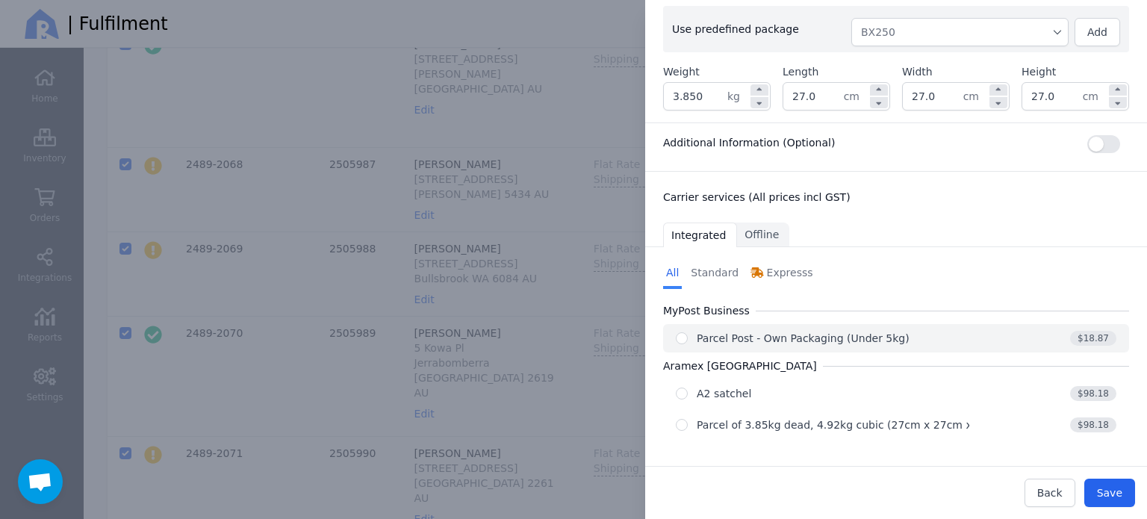
click at [899, 338] on div "Parcel Post - Own Packaging (Under 5kg)" at bounding box center [823, 338] width 294 height 15
radio input "true"
select select "0"
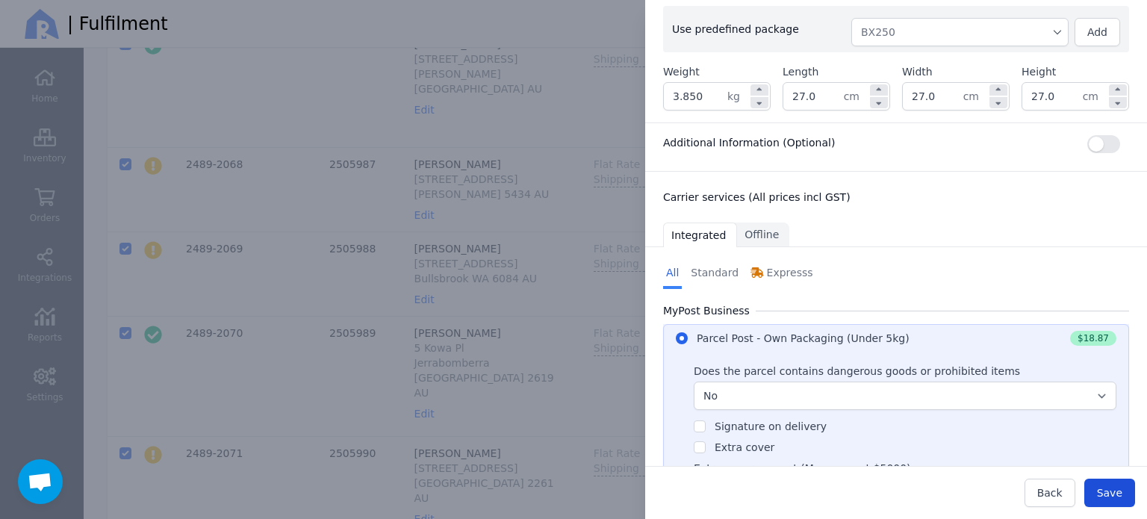
click at [1120, 494] on span "Save" at bounding box center [1109, 493] width 25 height 12
type input "27.0"
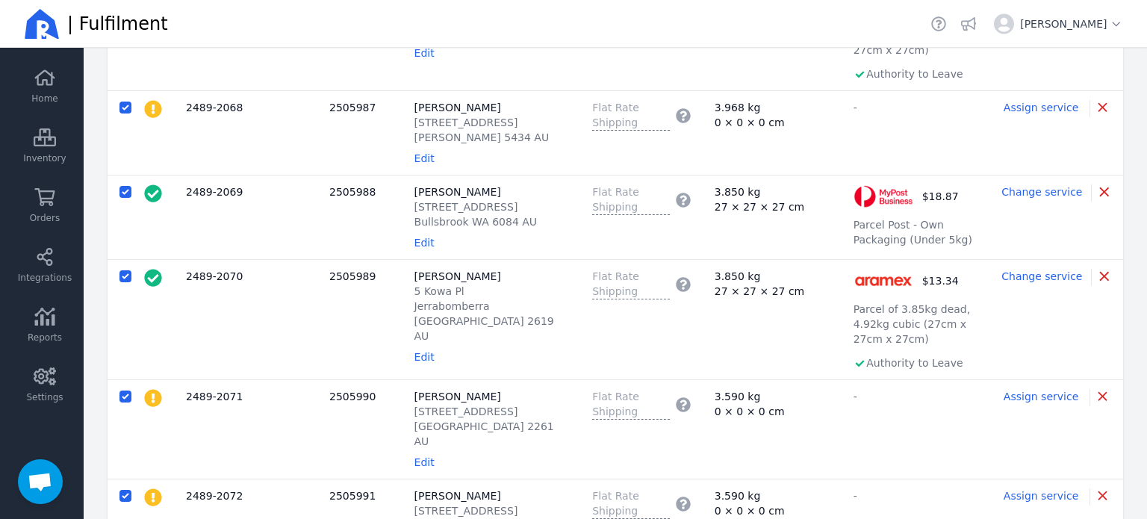
scroll to position [1404, 0]
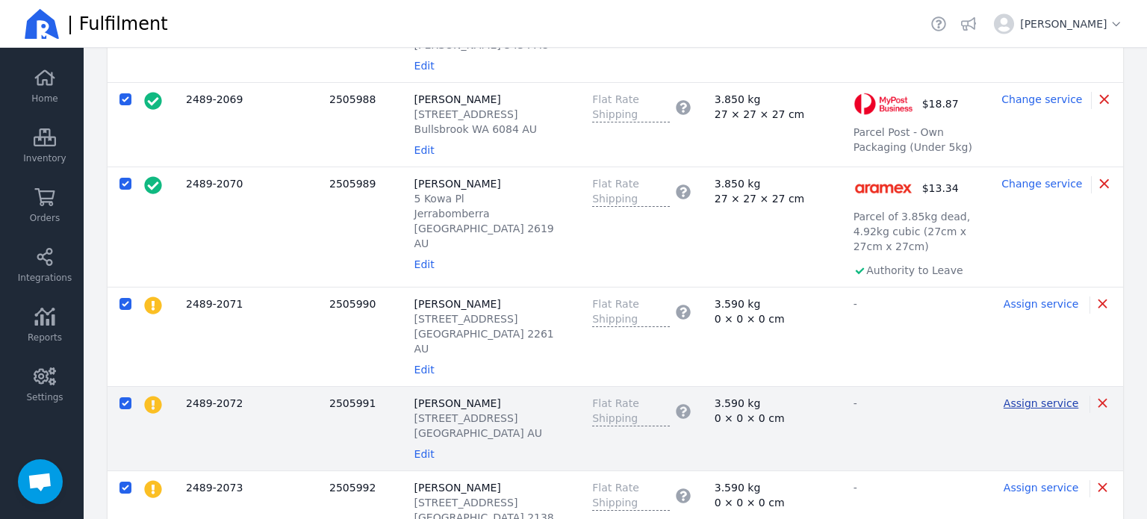
click at [1037, 397] on span "Assign service" at bounding box center [1041, 403] width 75 height 12
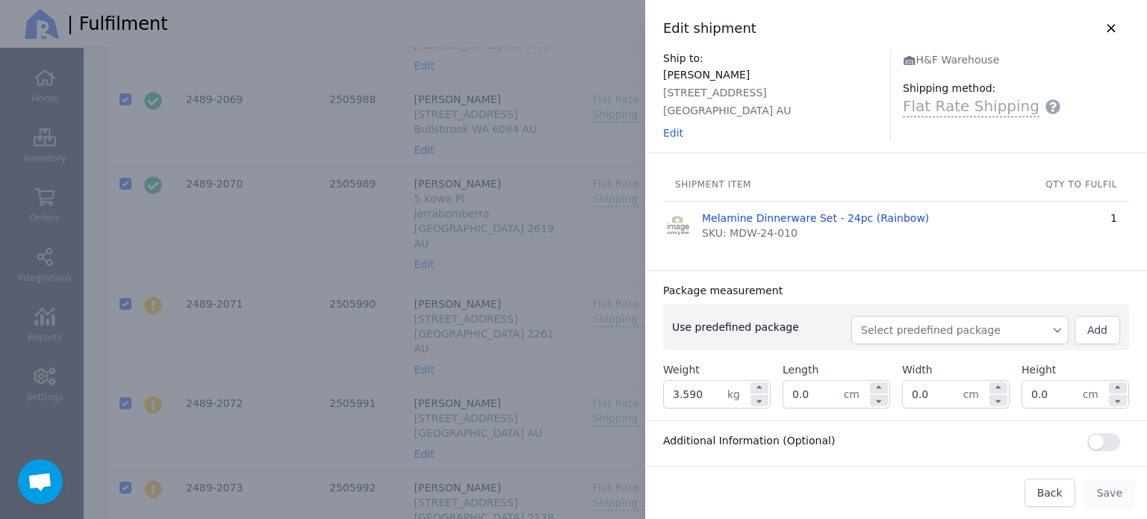
click at [1014, 334] on span "Select predefined package" at bounding box center [960, 330] width 198 height 15
click at [909, 356] on span "BX250" at bounding box center [965, 363] width 181 height 15
type input "3.850"
type input "27.0"
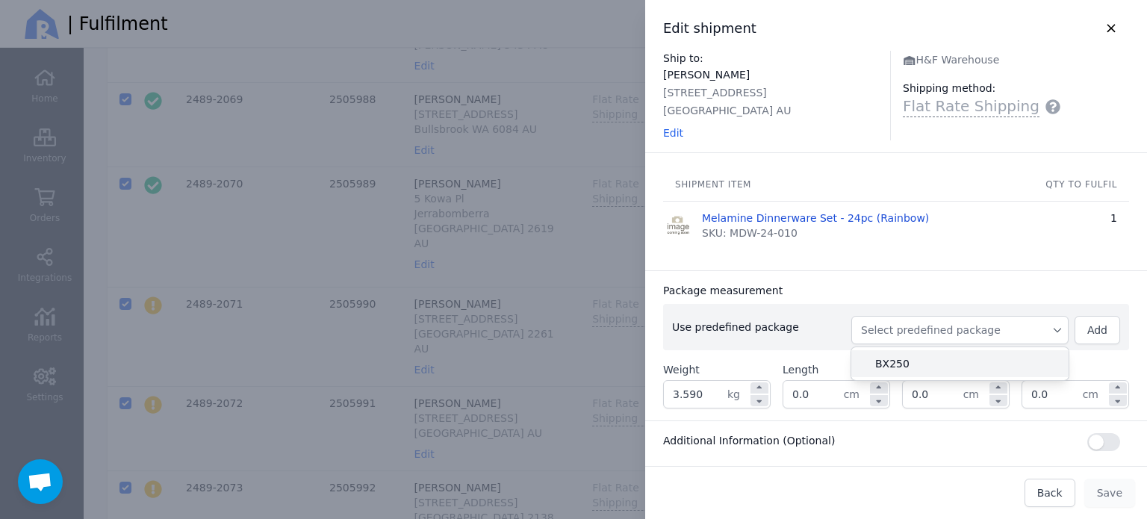
type input "27.0"
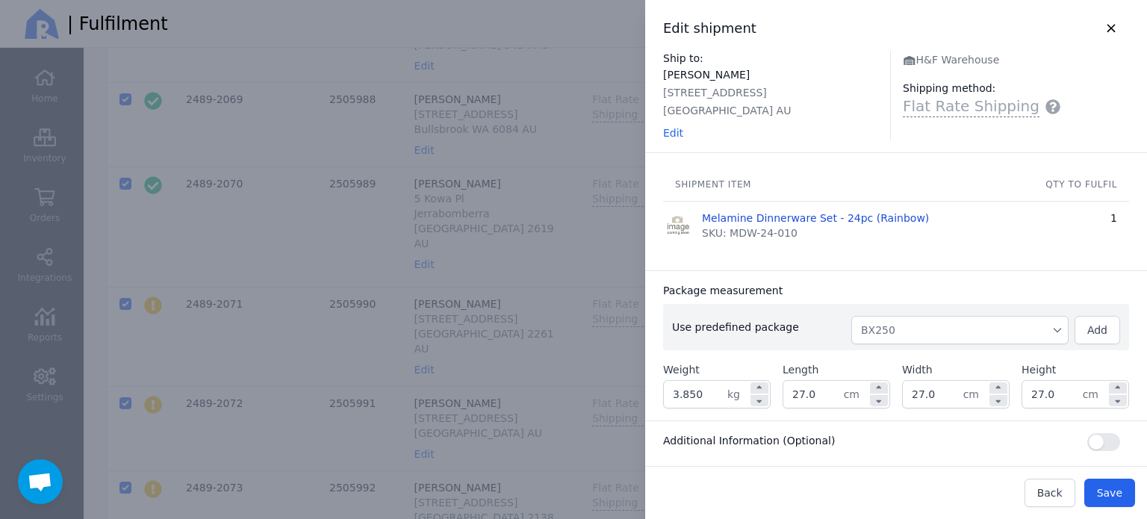
scroll to position [298, 0]
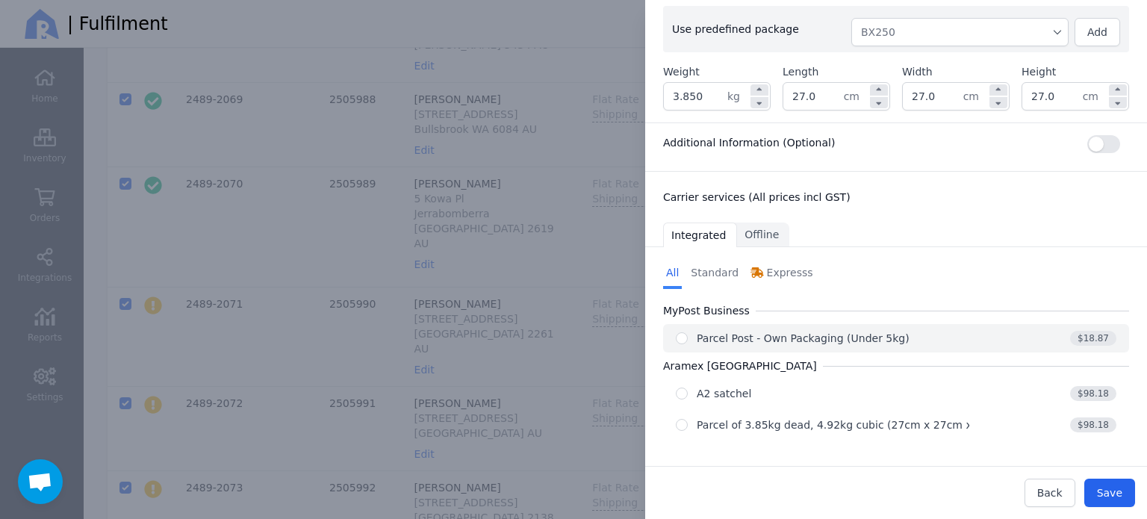
click at [863, 332] on div "Parcel Post - Own Packaging (Under 5kg)" at bounding box center [803, 338] width 213 height 15
radio input "true"
select select "0"
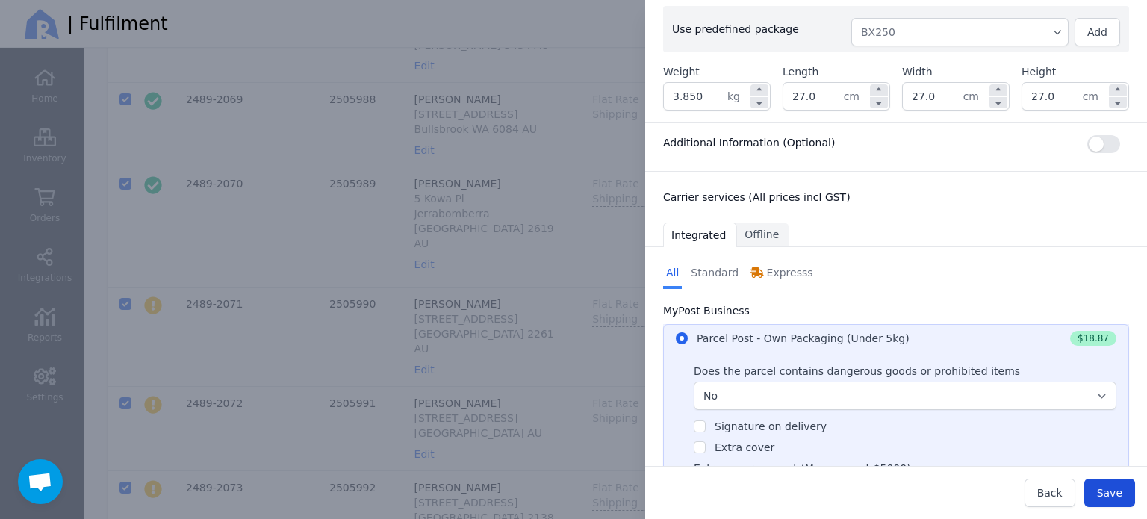
click at [1117, 492] on span "Save" at bounding box center [1109, 493] width 25 height 12
type input "27.0"
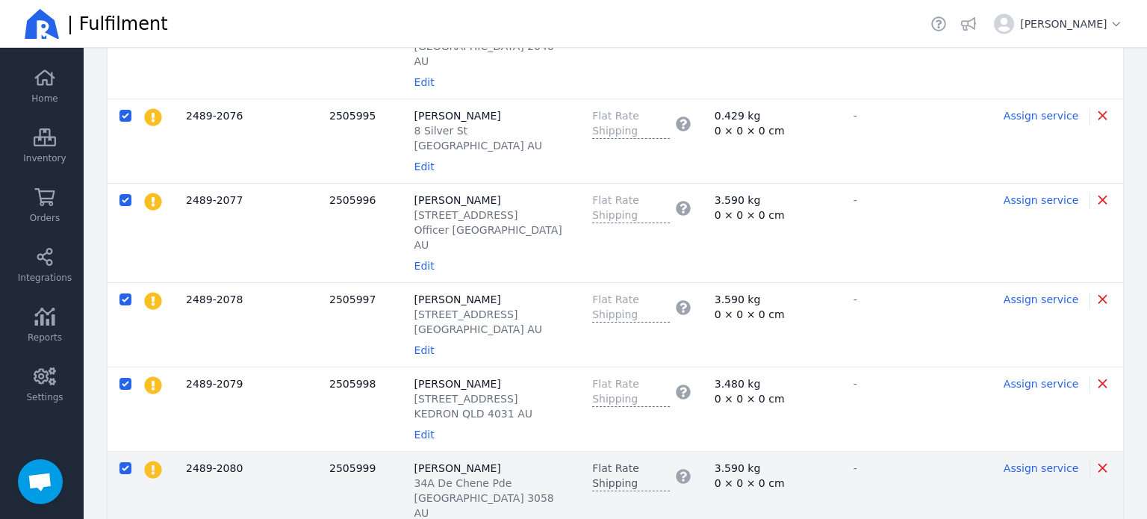
scroll to position [2091, 0]
click at [1025, 460] on span "Assign service" at bounding box center [1041, 466] width 75 height 12
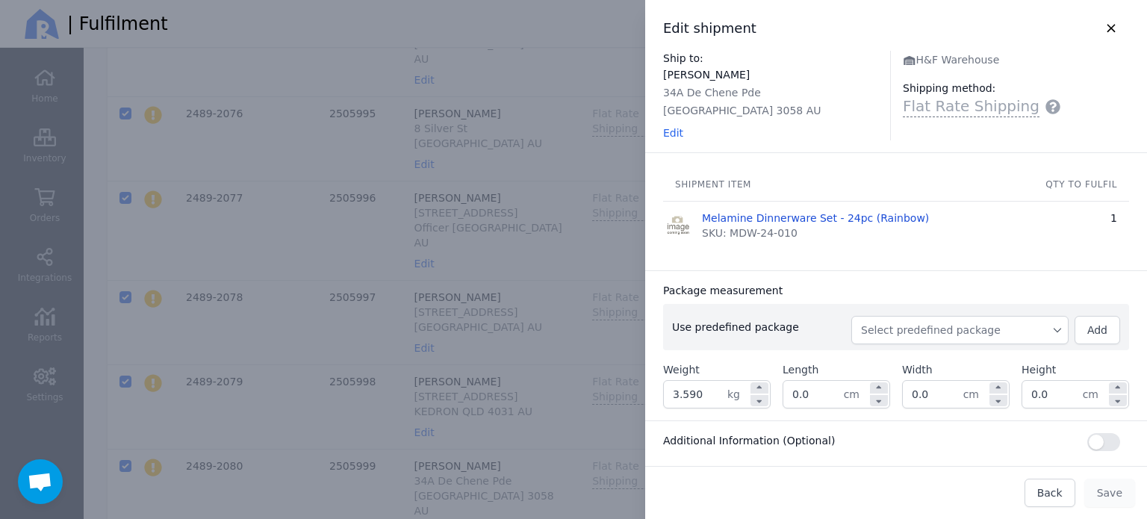
click at [1037, 329] on span "Select predefined package" at bounding box center [960, 330] width 198 height 15
click at [911, 367] on span "BX250" at bounding box center [965, 363] width 181 height 15
type input "3.850"
type input "27.0"
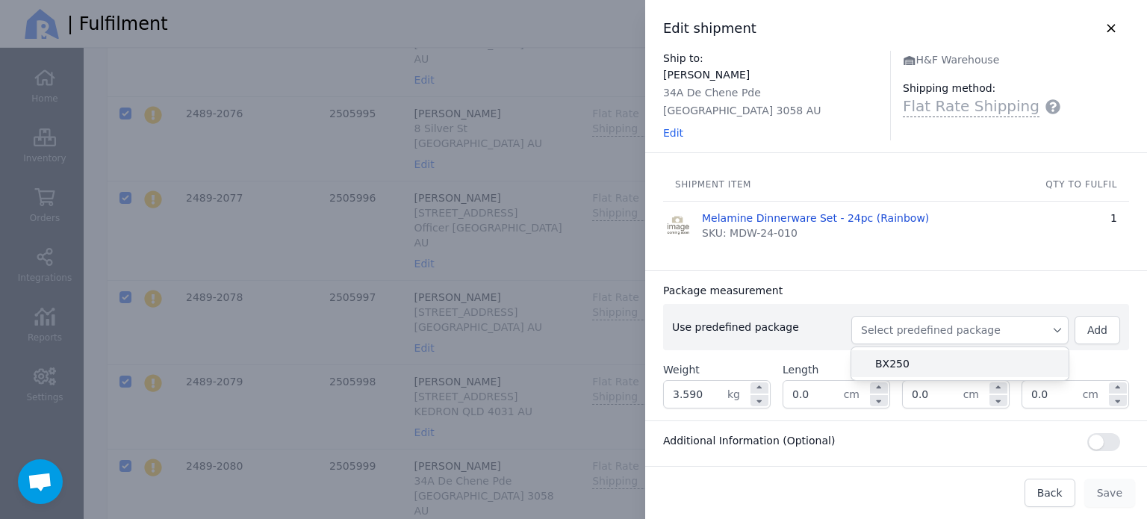
type input "27.0"
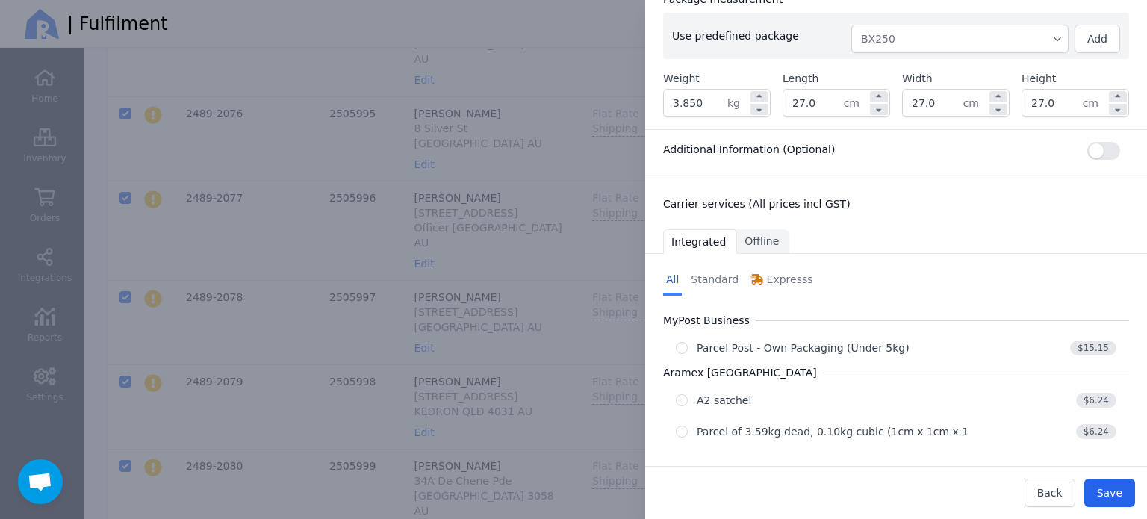
scroll to position [298, 0]
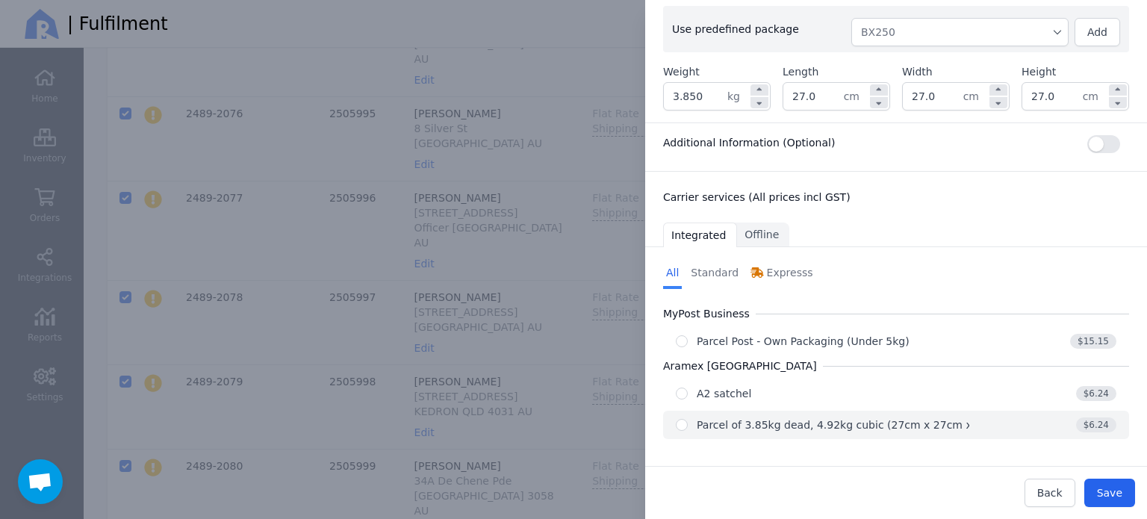
click at [905, 423] on div "Parcel of 3.85kg dead, 4.92kg cubic (27cm x 27cm x 27cm)" at bounding box center [853, 424] width 312 height 15
radio input "true"
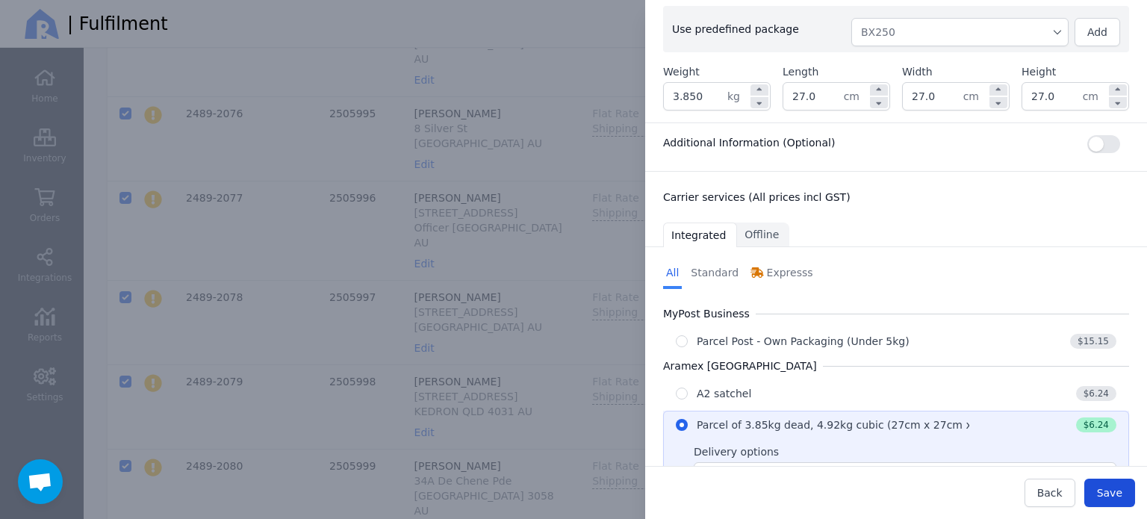
click at [1129, 497] on button "Save" at bounding box center [1109, 493] width 51 height 28
type input "27.0"
